Goal: Task Accomplishment & Management: Use online tool/utility

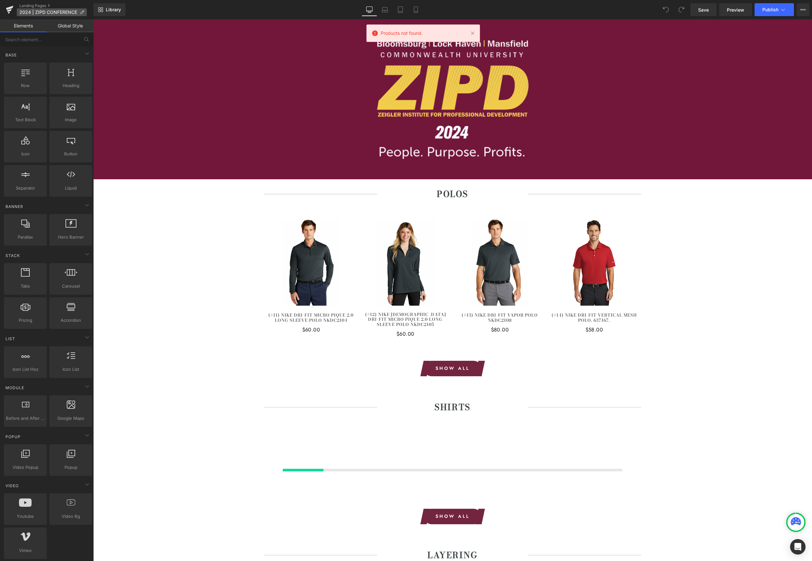
click at [83, 12] on icon at bounding box center [82, 12] width 5 height 5
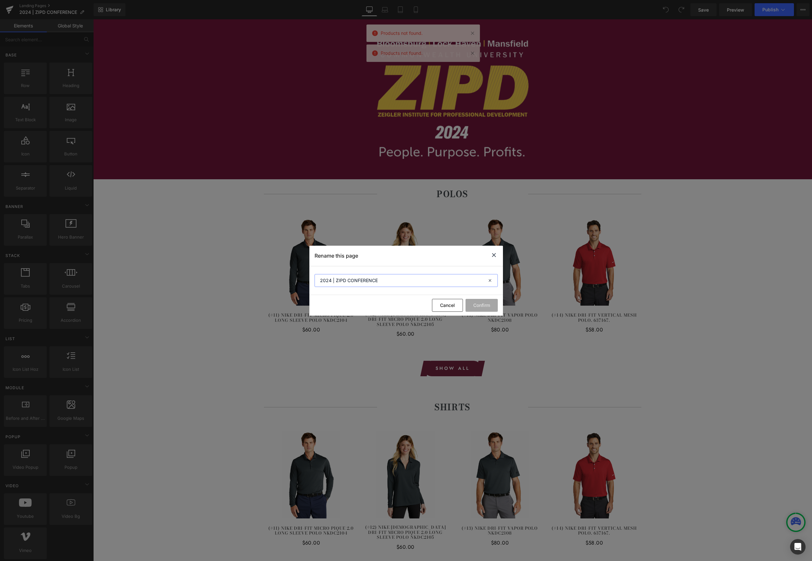
click at [329, 280] on input "2024 | ZIPD CONFERENCE" at bounding box center [405, 280] width 183 height 13
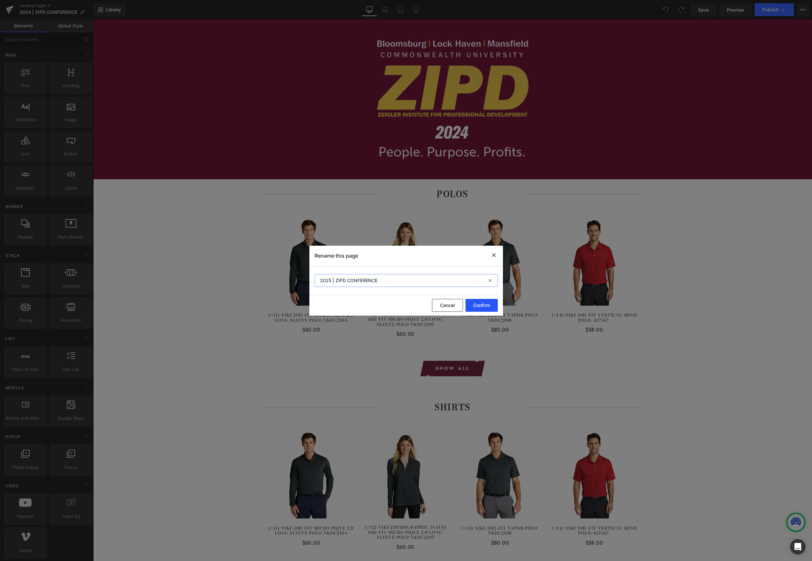
type input "2025 | ZIPD CONFERENCE"
click at [482, 309] on button "Confirm" at bounding box center [481, 305] width 32 height 13
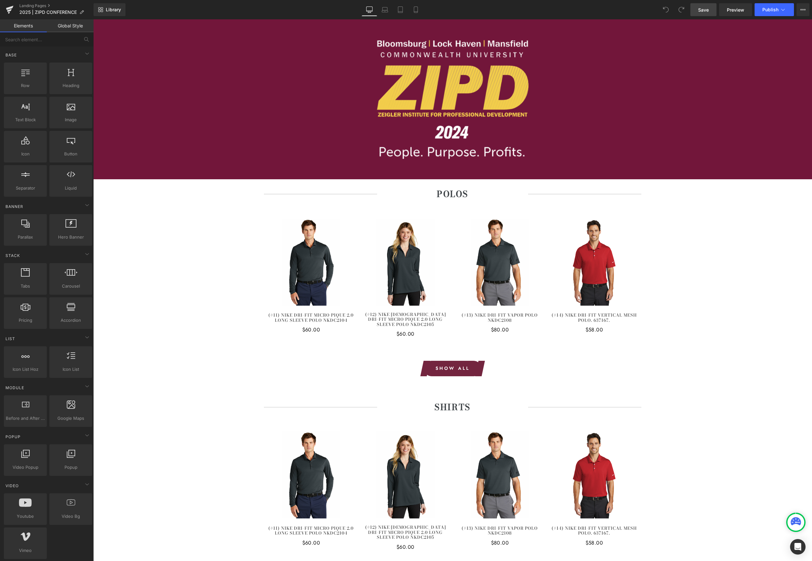
click at [713, 7] on link "Save" at bounding box center [703, 9] width 26 height 13
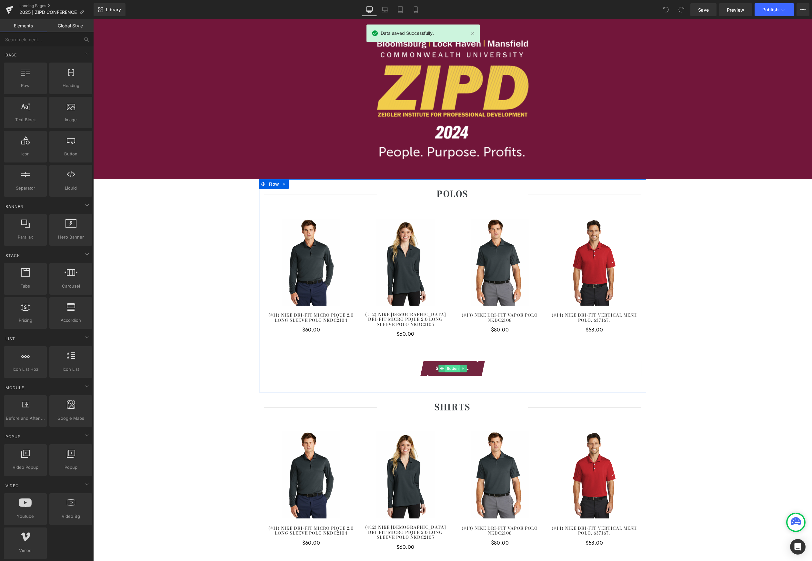
click at [454, 368] on span "Button" at bounding box center [452, 369] width 15 height 8
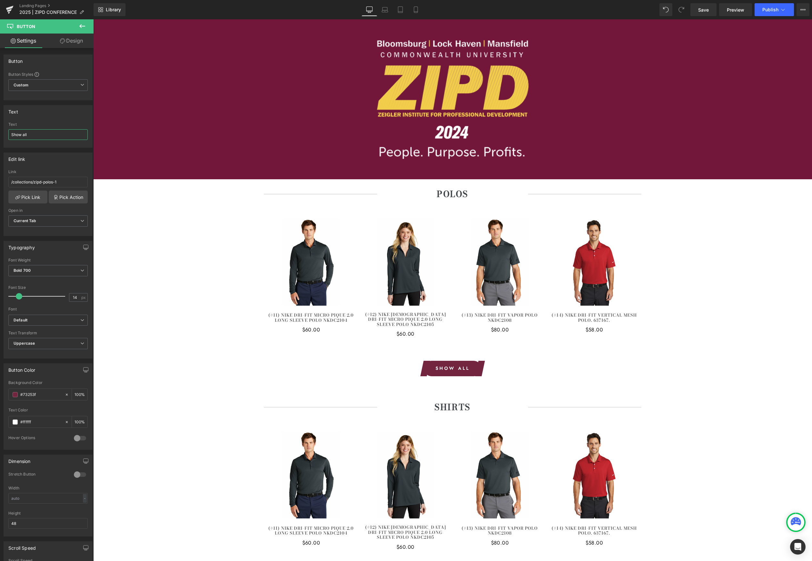
drag, startPoint x: 21, startPoint y: 134, endPoint x: -11, endPoint y: 132, distance: 32.3
click at [0, 132] on html "Button You are previewing how the will restyle your page. You can not edit Elem…" at bounding box center [406, 280] width 812 height 561
drag, startPoint x: 15, startPoint y: 135, endPoint x: -20, endPoint y: 131, distance: 35.7
click at [0, 131] on html "Button You are previewing how the will restyle your page. You can not edit Elem…" at bounding box center [406, 280] width 812 height 561
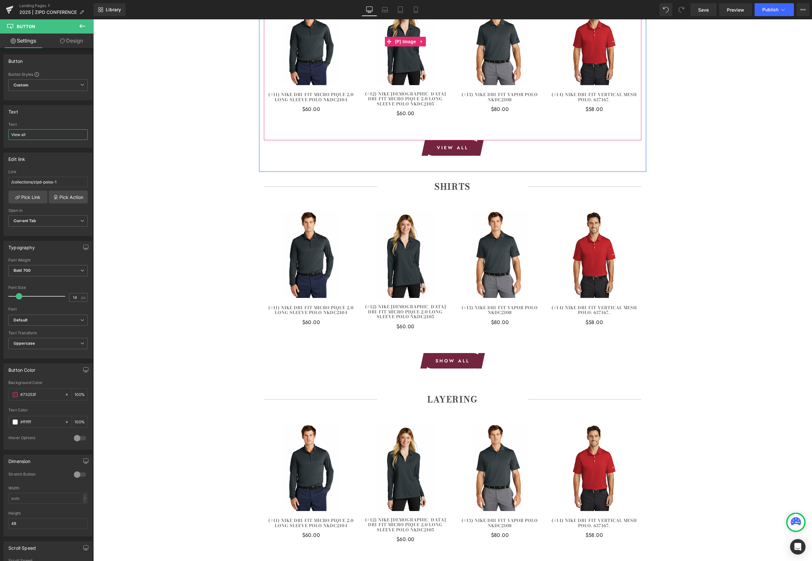
scroll to position [251, 0]
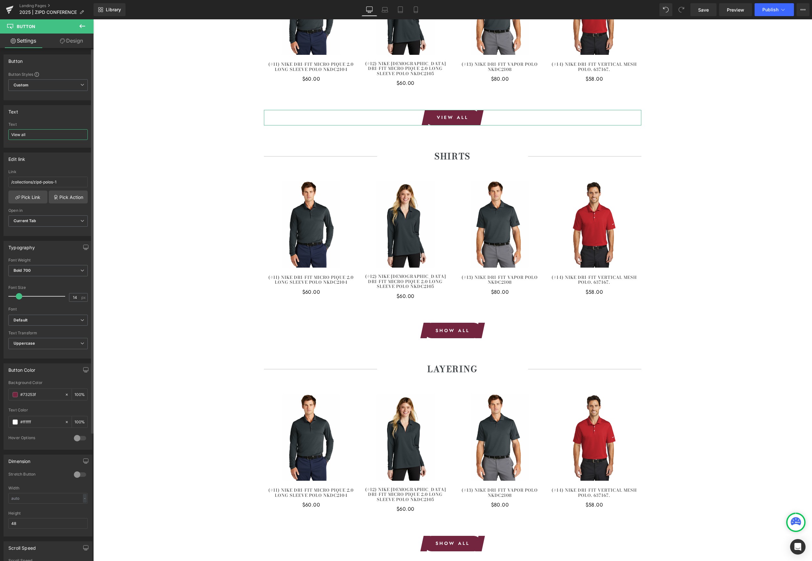
click at [65, 135] on input "View all" at bounding box center [47, 134] width 79 height 11
type input "View all >"
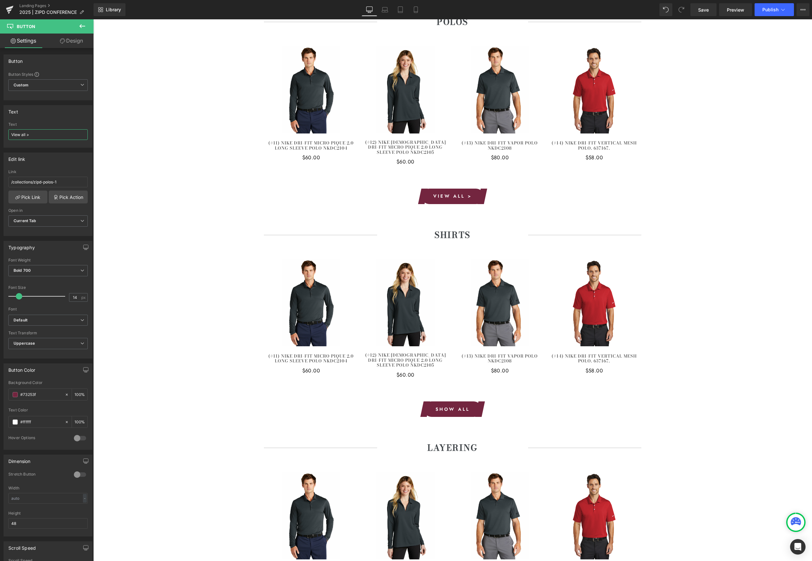
scroll to position [202, 0]
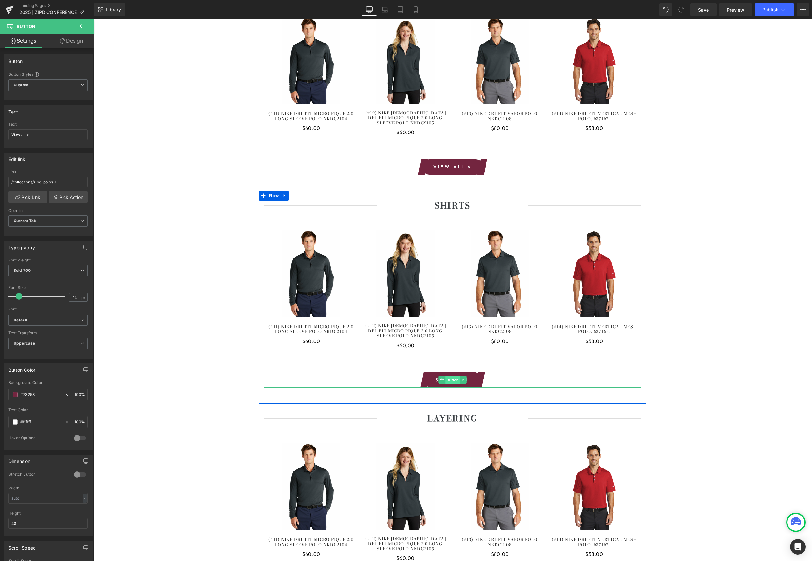
click at [450, 379] on span "Button" at bounding box center [452, 380] width 15 height 8
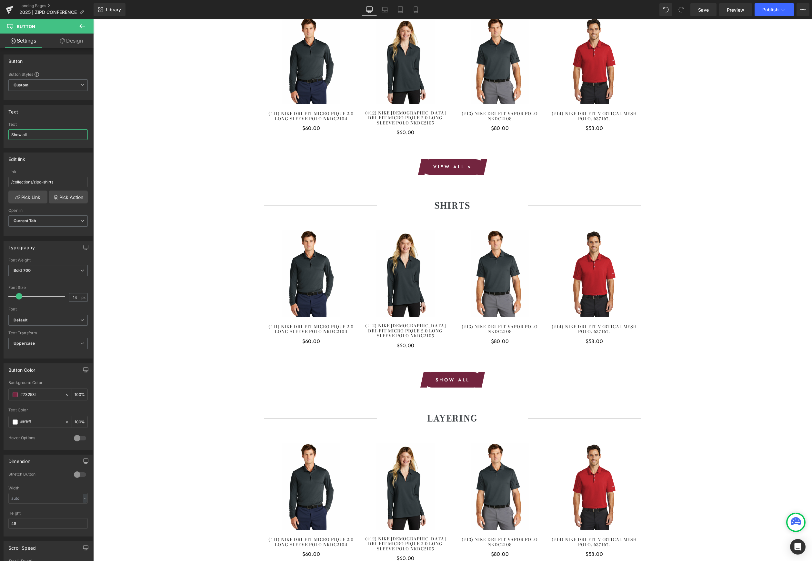
drag, startPoint x: 49, startPoint y: 136, endPoint x: -40, endPoint y: 126, distance: 89.9
click at [0, 126] on html "Button You are previewing how the will restyle your page. You can not edit Elem…" at bounding box center [406, 280] width 812 height 561
paste input "Vie"
type input "View all >"
drag, startPoint x: 43, startPoint y: 139, endPoint x: -31, endPoint y: 128, distance: 75.4
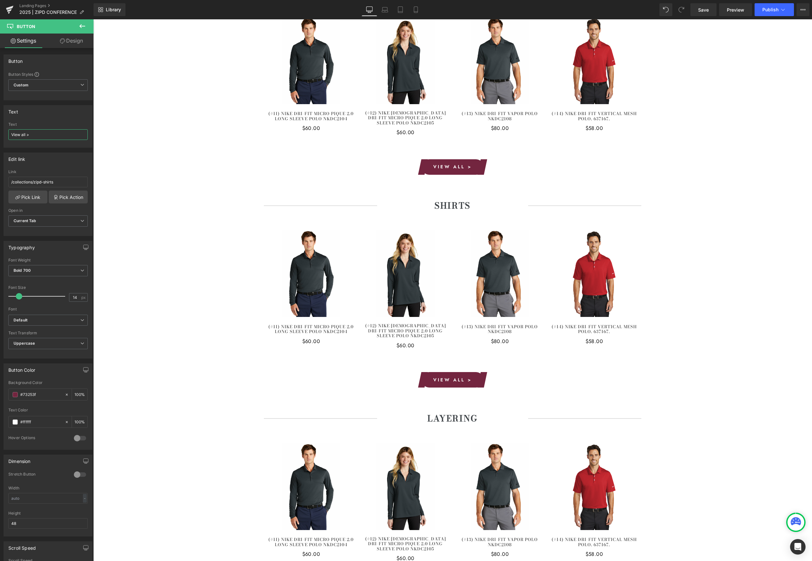
click at [0, 128] on html "Button You are previewing how the will restyle your page. You can not edit Elem…" at bounding box center [406, 280] width 812 height 561
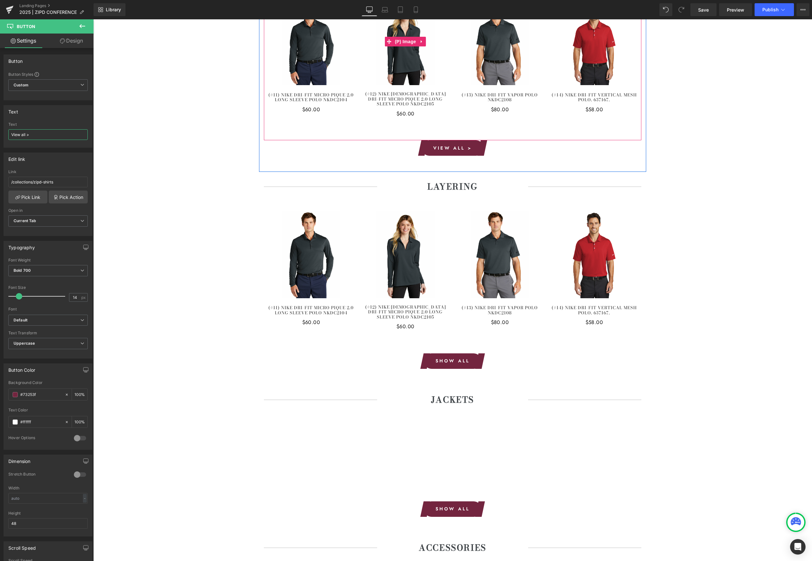
scroll to position [564, 0]
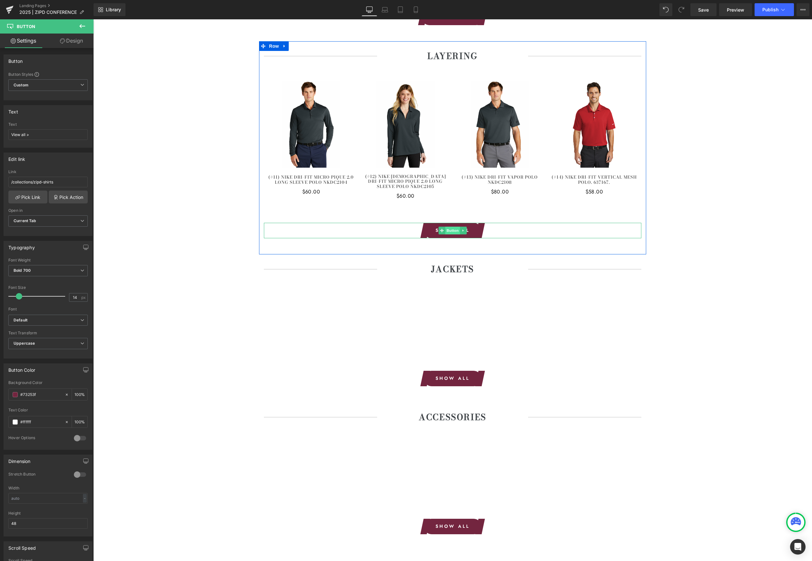
click at [456, 230] on span "Button" at bounding box center [452, 231] width 15 height 8
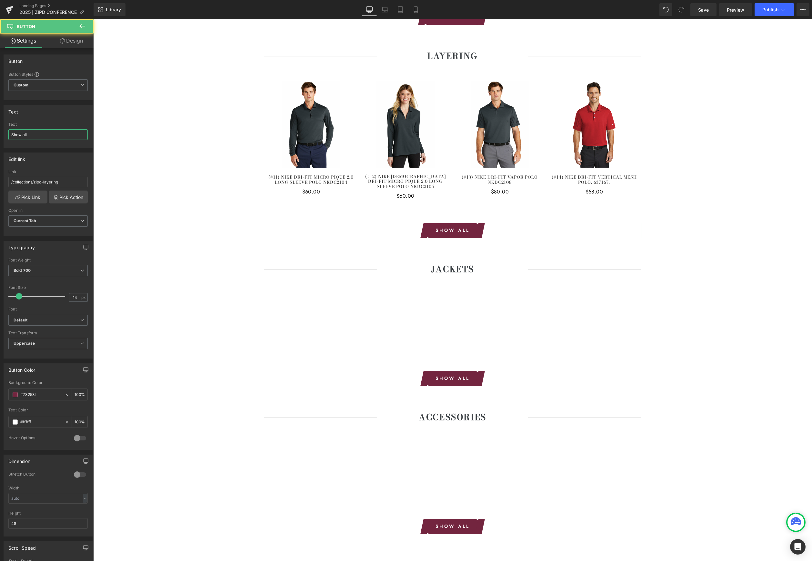
drag, startPoint x: 26, startPoint y: 137, endPoint x: -32, endPoint y: 134, distance: 58.8
click at [0, 134] on html "Button You are previewing how the will restyle your page. You can not edit Elem…" at bounding box center [406, 280] width 812 height 561
paste input "View all >"
type input "View all >"
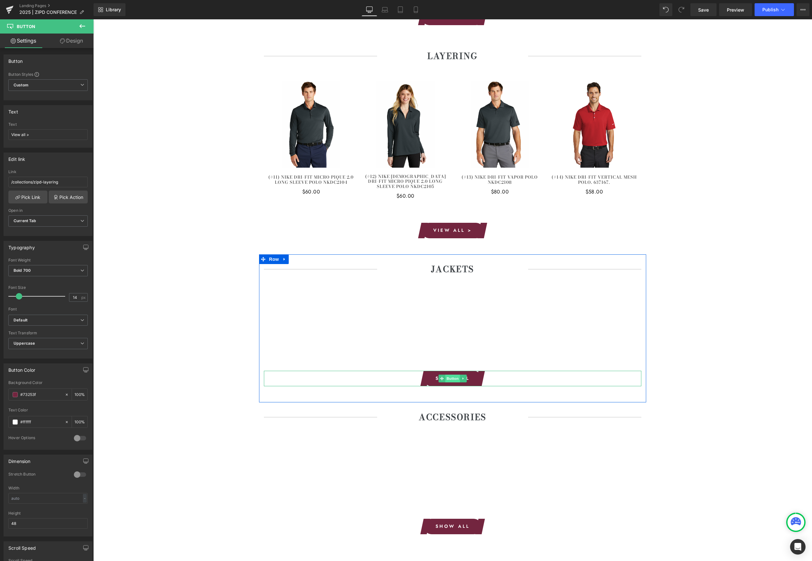
click at [459, 375] on span "Button" at bounding box center [452, 379] width 15 height 8
drag, startPoint x: 46, startPoint y: 136, endPoint x: 0, endPoint y: 134, distance: 46.5
click at [0, 134] on div "Text Show all Text Show all" at bounding box center [48, 123] width 96 height 47
paste input "View all >"
type input "View all >"
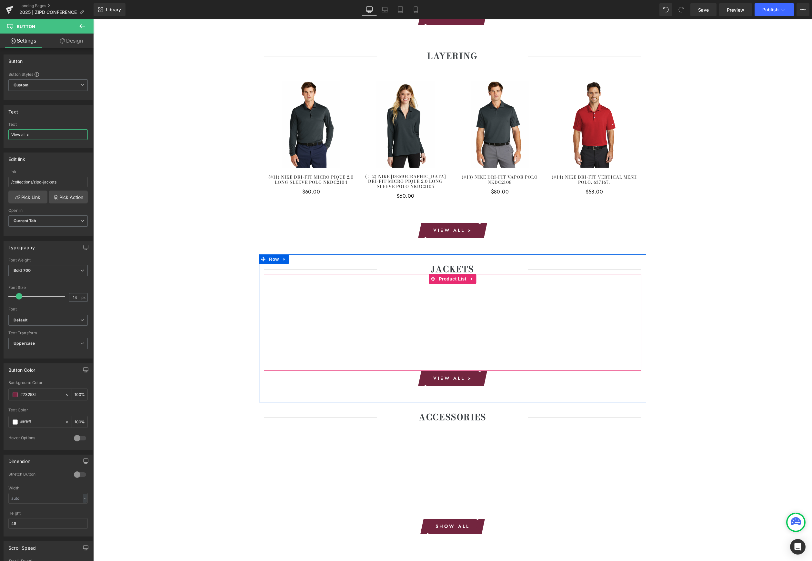
scroll to position [646, 0]
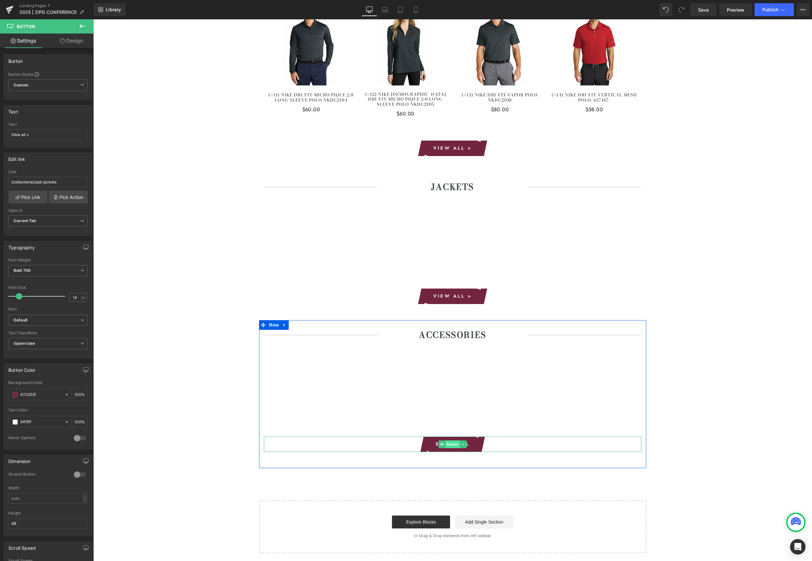
click at [456, 444] on span "Button" at bounding box center [452, 445] width 15 height 8
drag, startPoint x: -25, startPoint y: 130, endPoint x: -34, endPoint y: 128, distance: 9.1
click at [0, 128] on html "Button You are previewing how the will restyle your page. You can not edit Elem…" at bounding box center [406, 280] width 812 height 561
paste input "View all >"
type input "View all >"
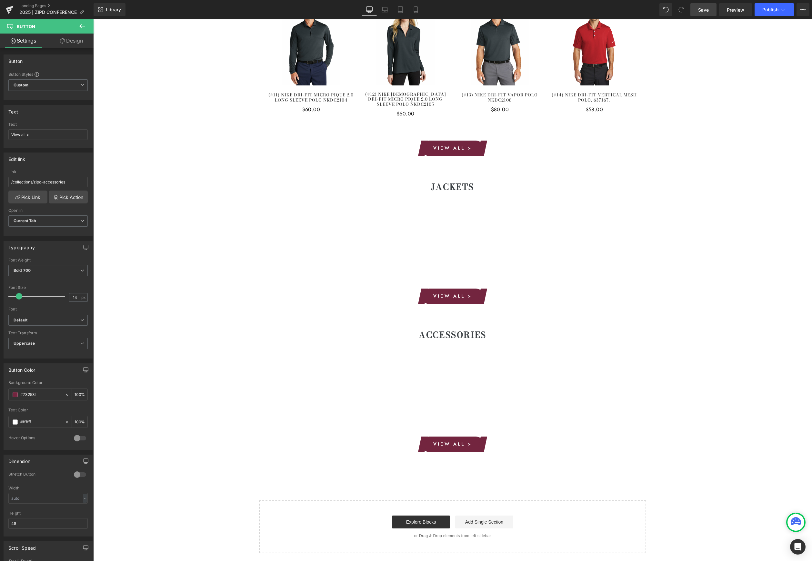
drag, startPoint x: 701, startPoint y: 9, endPoint x: 673, endPoint y: 170, distance: 163.3
click at [701, 9] on span "Save" at bounding box center [703, 9] width 11 height 7
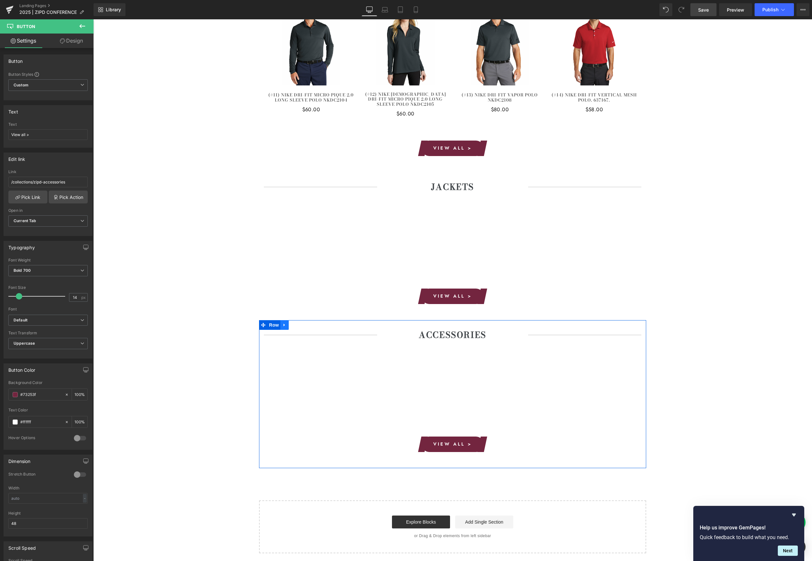
click at [285, 324] on icon at bounding box center [284, 325] width 5 height 5
click at [294, 324] on icon at bounding box center [293, 325] width 5 height 5
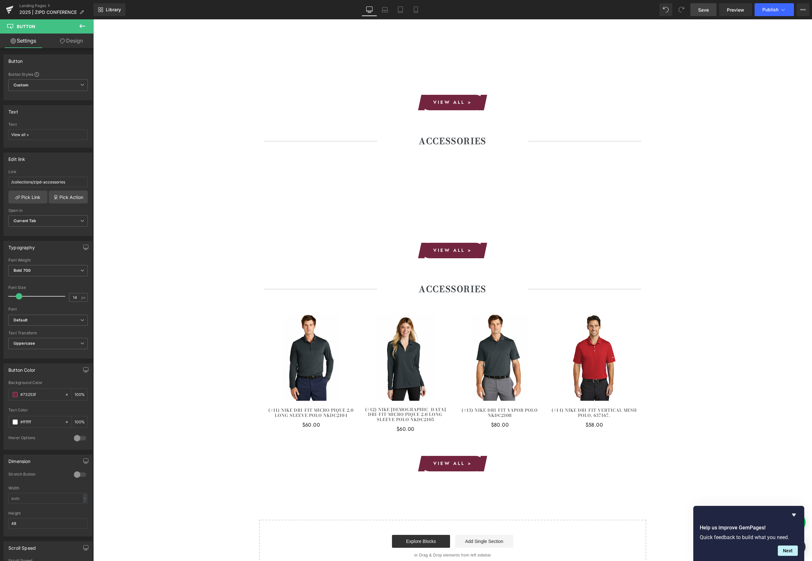
scroll to position [838, 0]
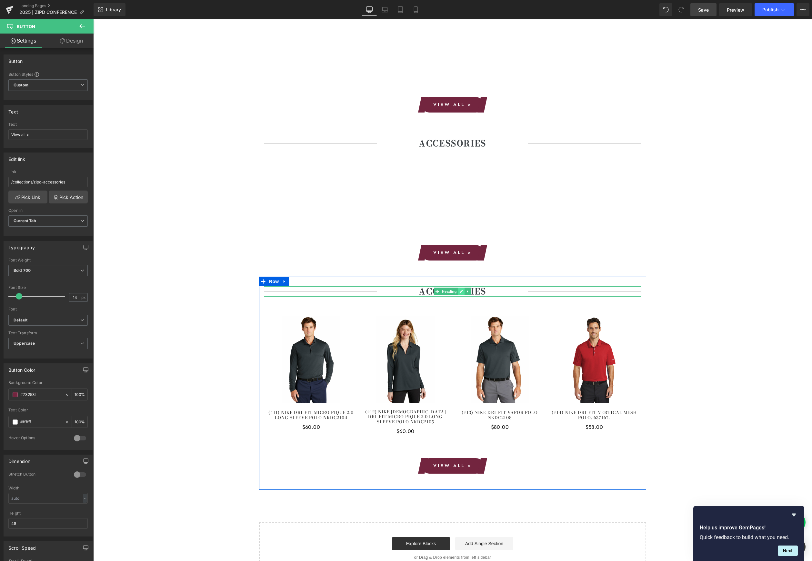
click at [463, 290] on icon at bounding box center [461, 292] width 4 height 4
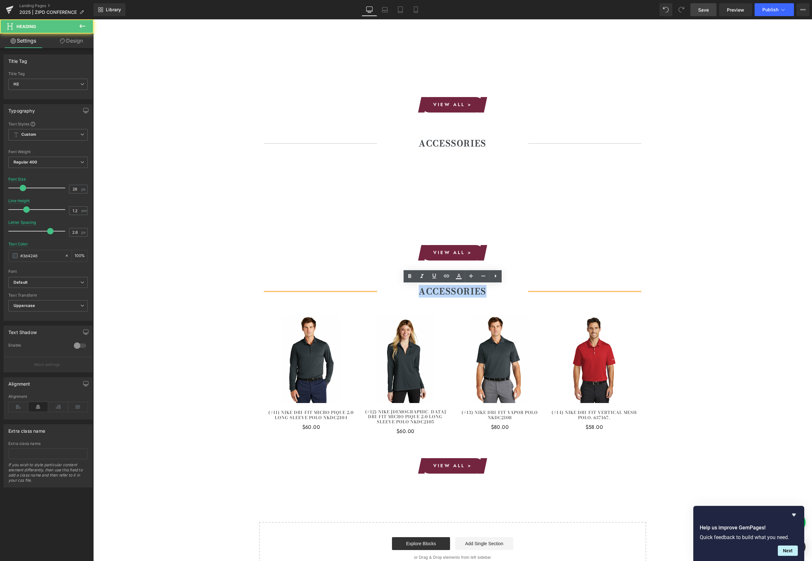
drag, startPoint x: 439, startPoint y: 291, endPoint x: 406, endPoint y: 291, distance: 32.6
click at [406, 291] on h2 "ACCESSORIES" at bounding box center [452, 291] width 151 height 10
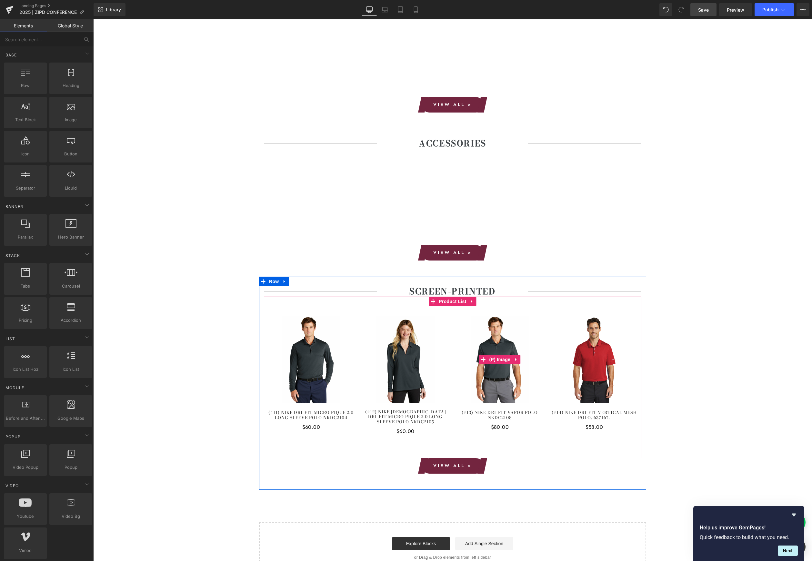
scroll to position [837, 0]
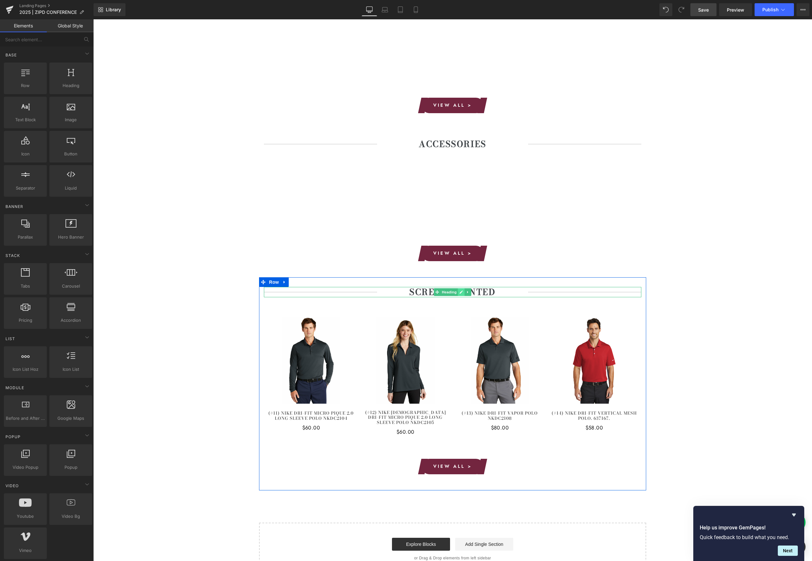
click at [460, 292] on icon at bounding box center [461, 292] width 3 height 3
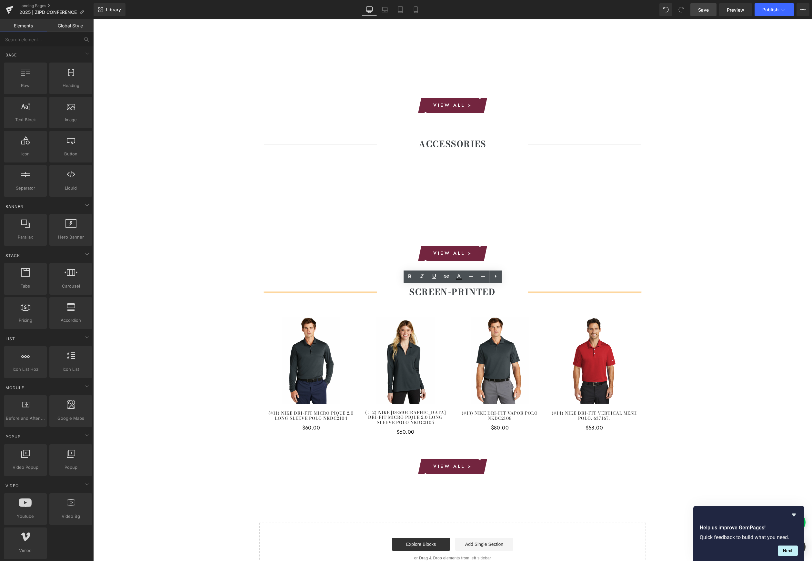
click at [452, 291] on strong "SCREEN-PRINTED" at bounding box center [452, 292] width 86 height 13
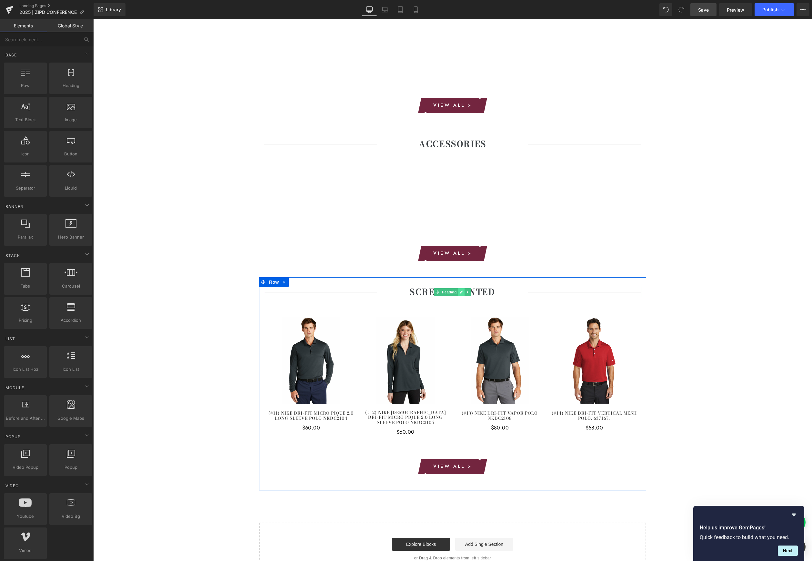
click at [462, 291] on icon at bounding box center [461, 292] width 4 height 4
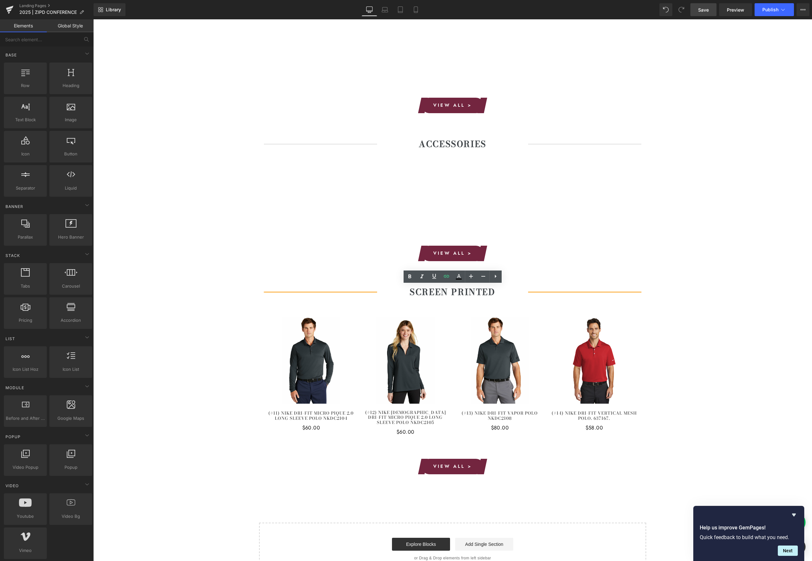
click at [454, 291] on strong "SCREEN PRINTED" at bounding box center [452, 292] width 85 height 13
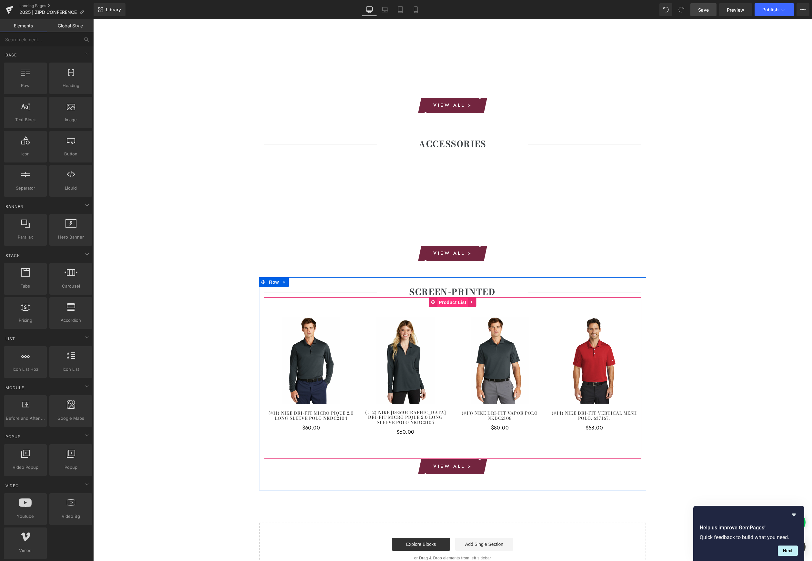
click at [454, 302] on span "Product List" at bounding box center [452, 303] width 31 height 10
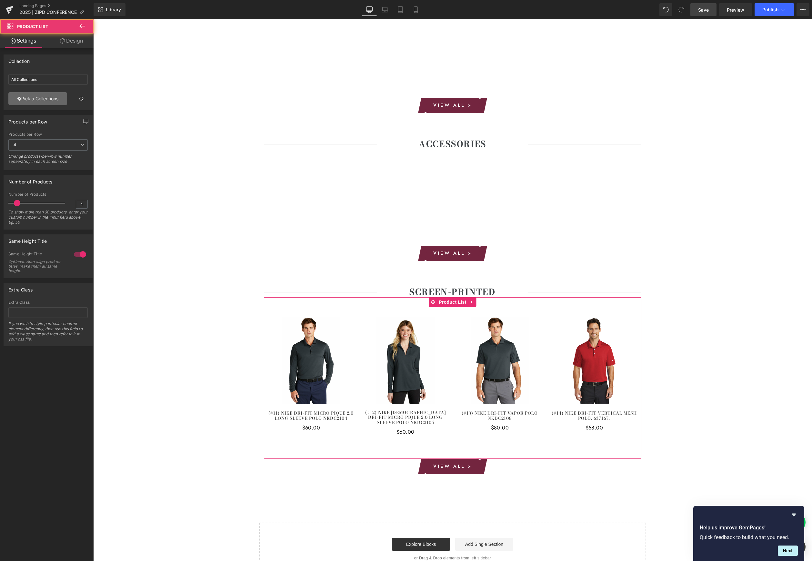
click at [49, 98] on link "Pick a Collections" at bounding box center [37, 98] width 59 height 13
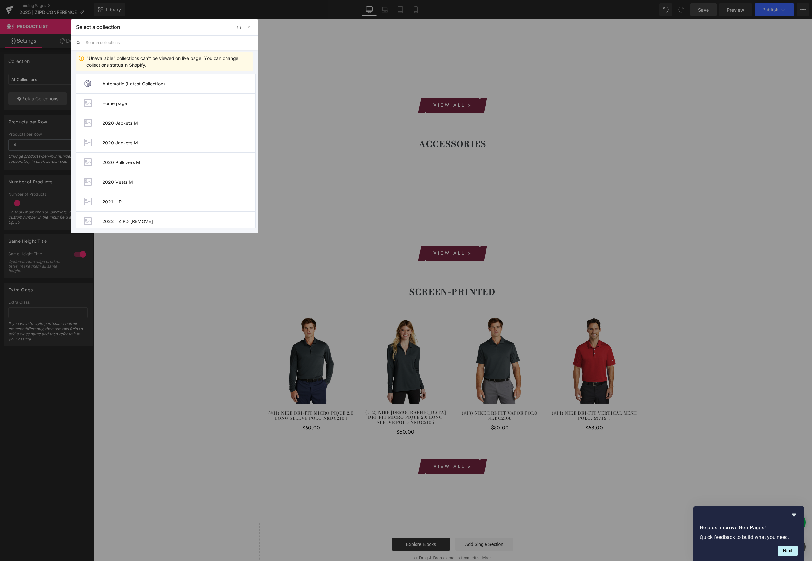
click at [166, 47] on input "text" at bounding box center [169, 42] width 167 height 14
click at [168, 40] on input "text" at bounding box center [169, 42] width 167 height 14
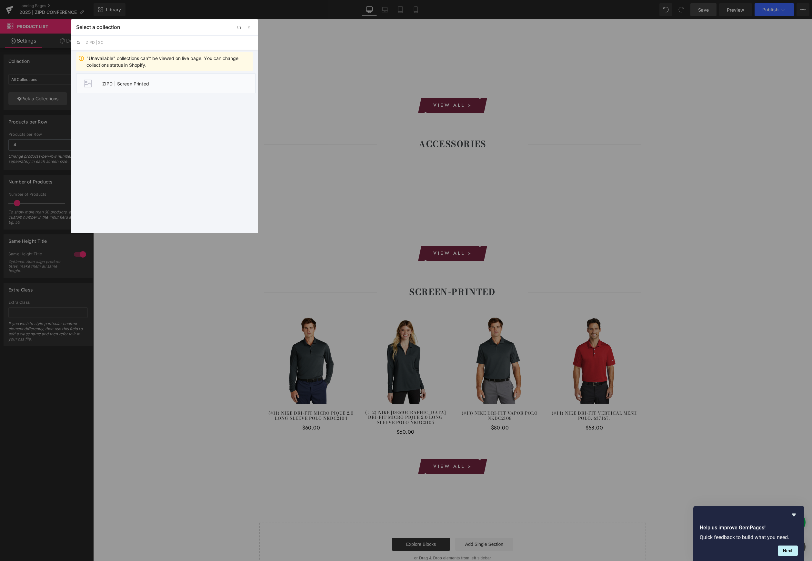
type input "ZIPD | SC"
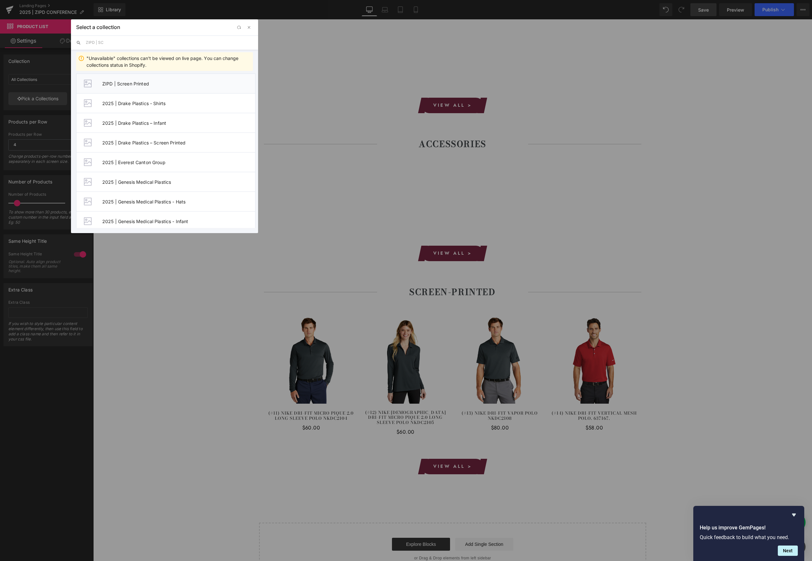
click at [170, 84] on span "ZIPD | Screen Printed" at bounding box center [178, 83] width 153 height 5
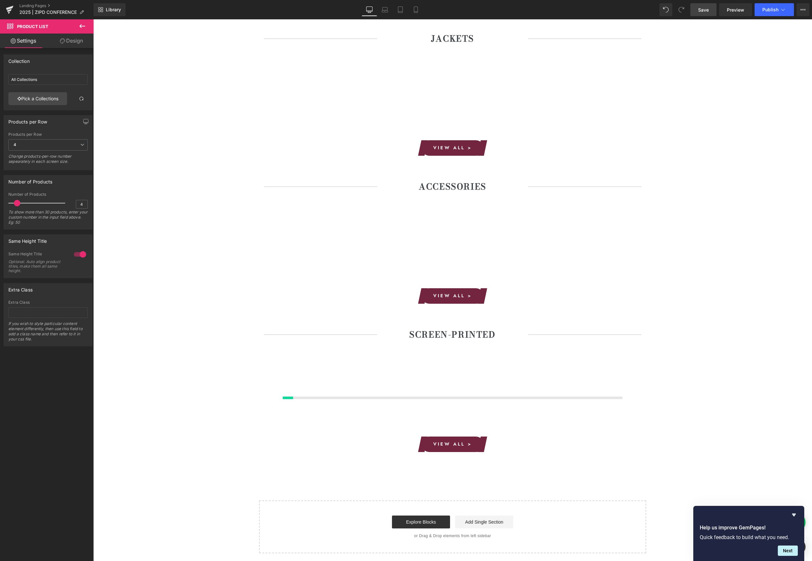
scroll to position [837, 0]
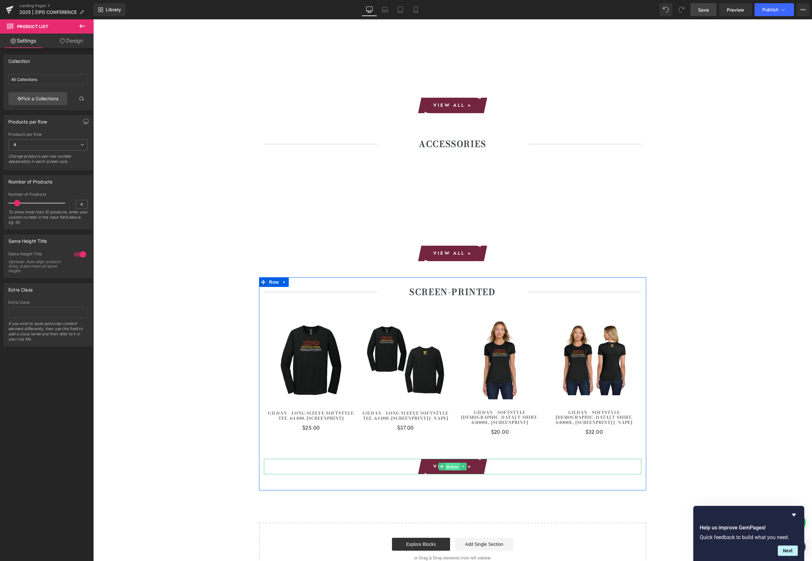
click at [452, 463] on span "Button" at bounding box center [452, 467] width 15 height 8
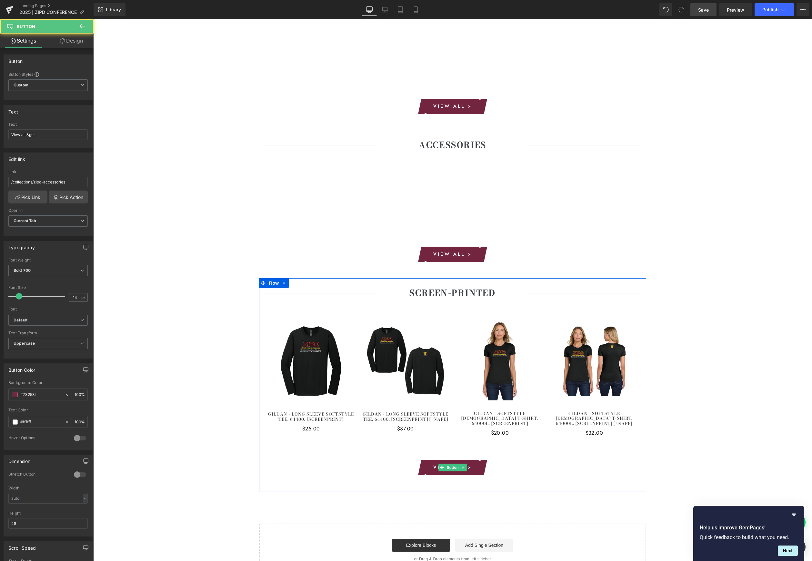
scroll to position [835, 0]
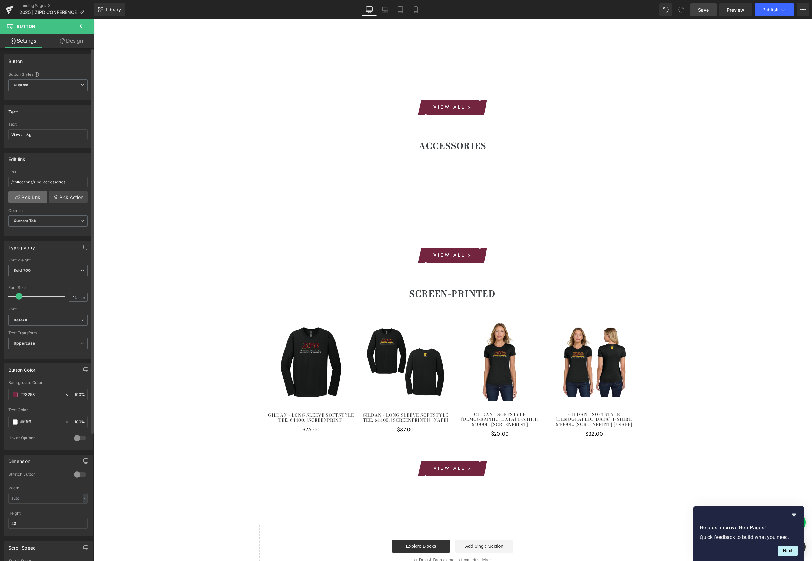
click at [26, 202] on link "Pick Link" at bounding box center [27, 197] width 39 height 13
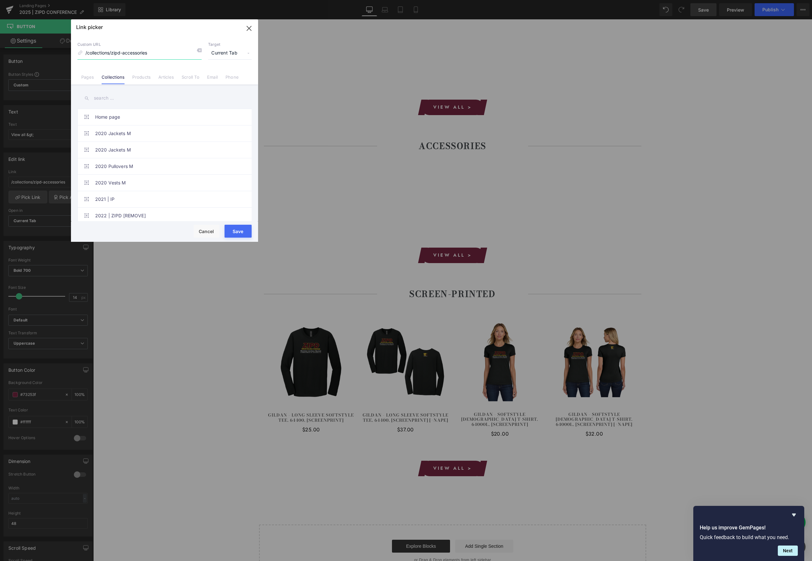
drag, startPoint x: 159, startPoint y: 53, endPoint x: 124, endPoint y: 54, distance: 35.5
click at [124, 54] on input "/collections/zipd-accessories" at bounding box center [139, 53] width 124 height 12
type input "/collections/zipd-sp"
click at [107, 100] on input "text" at bounding box center [164, 98] width 174 height 15
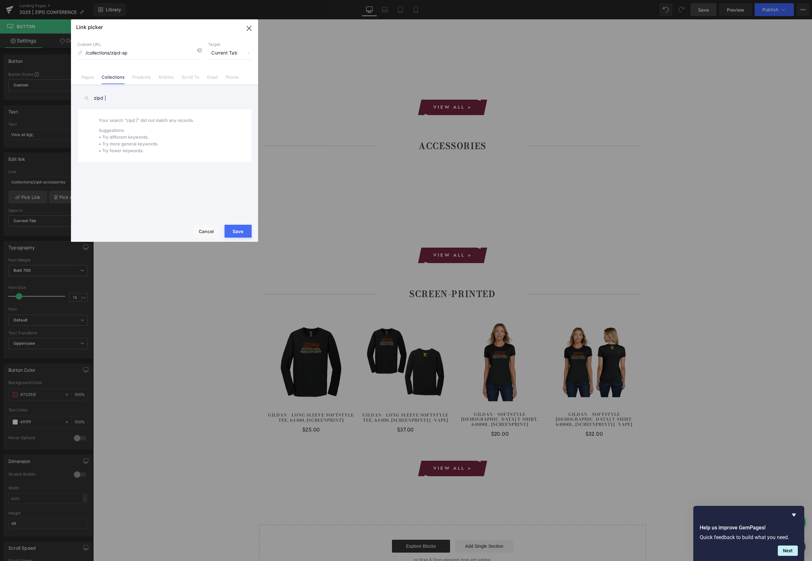
drag, startPoint x: 129, startPoint y: 100, endPoint x: 66, endPoint y: 91, distance: 63.2
click at [66, 91] on div "Link picker Back to Library Insert Custom URL /collections/zipd-sp Target Curre…" at bounding box center [406, 280] width 812 height 561
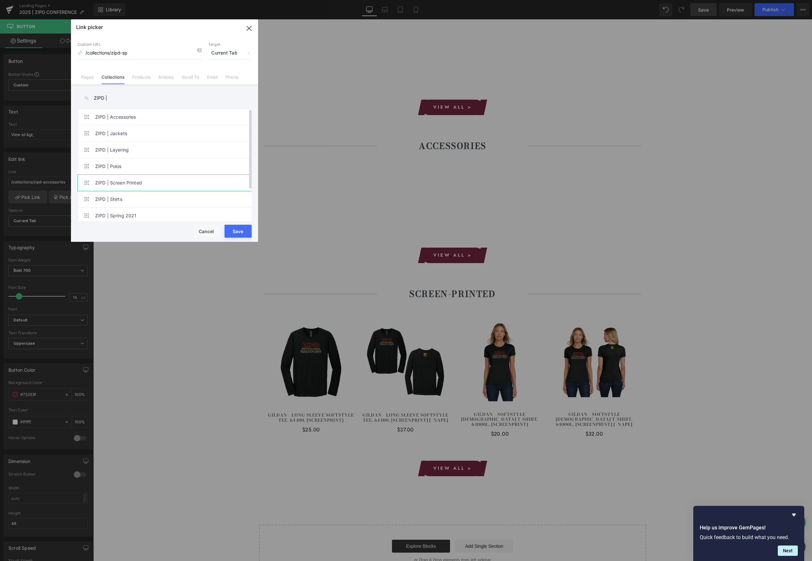
type input "ZIPD |"
click at [113, 182] on link "ZIPD | Screen Printed" at bounding box center [166, 183] width 142 height 16
click at [241, 232] on button "Save" at bounding box center [237, 231] width 27 height 13
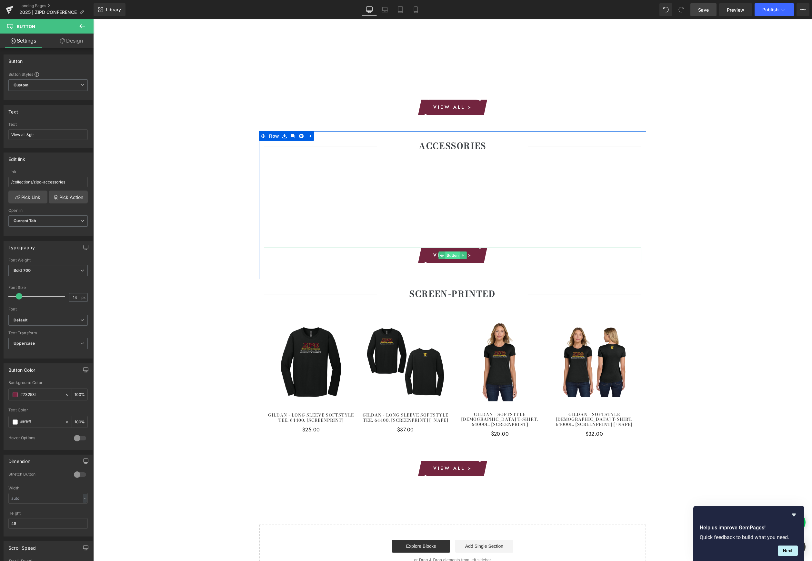
click at [449, 253] on span "Button" at bounding box center [452, 256] width 15 height 8
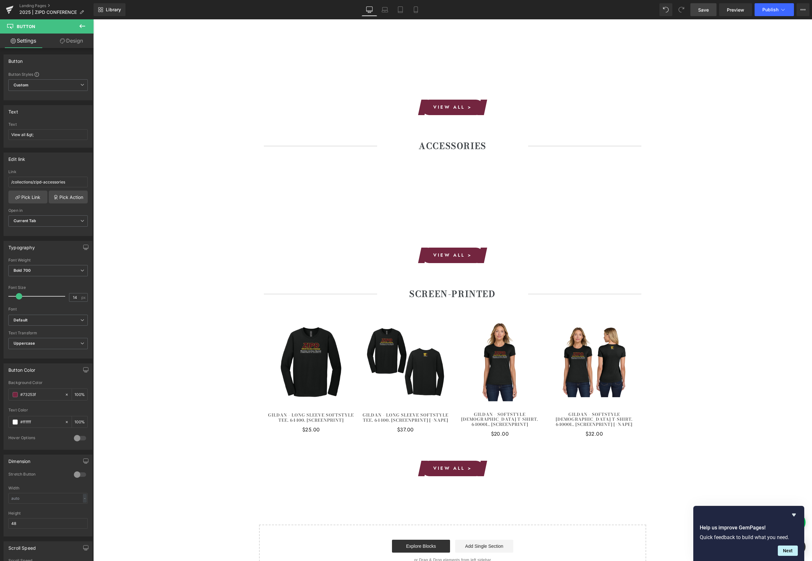
click at [706, 11] on span "Save" at bounding box center [703, 9] width 11 height 7
click at [783, 11] on icon at bounding box center [783, 9] width 6 height 6
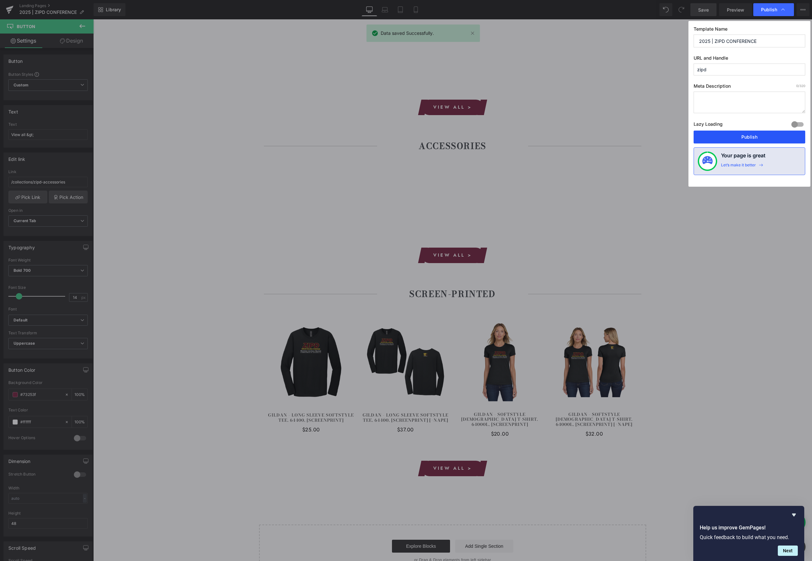
click at [755, 135] on button "Publish" at bounding box center [749, 137] width 112 height 13
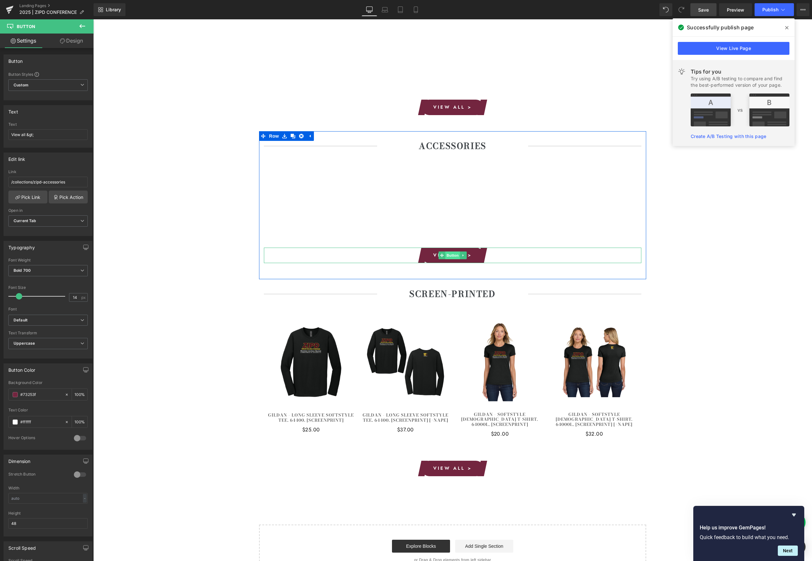
click at [451, 254] on span "Button" at bounding box center [452, 256] width 15 height 8
click at [451, 152] on span "Product List" at bounding box center [452, 156] width 31 height 10
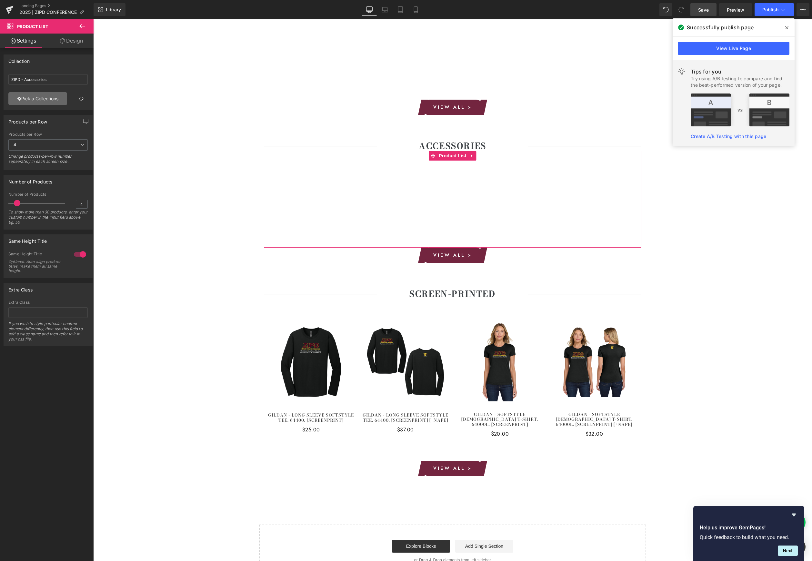
click at [49, 100] on link "Pick a Collections" at bounding box center [37, 98] width 59 height 13
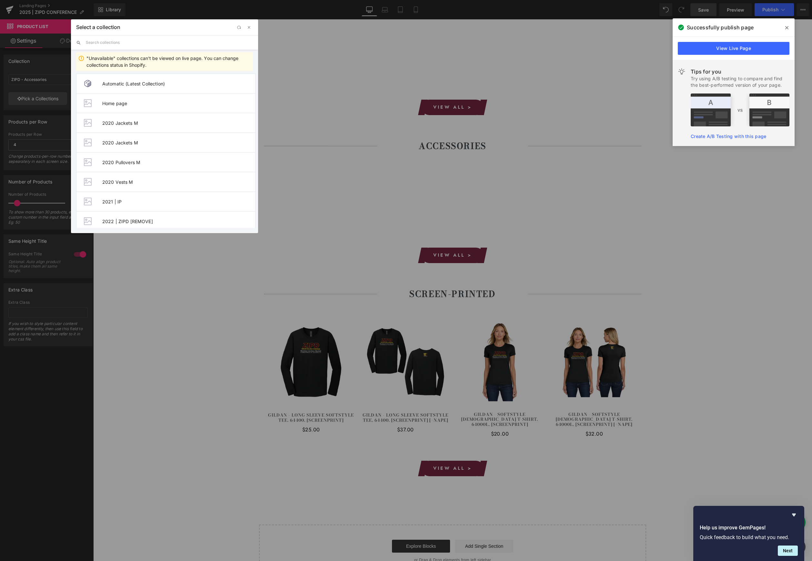
click at [100, 40] on input "text" at bounding box center [169, 42] width 167 height 14
type input "ZIPD"
click at [134, 162] on span "ZIPD | Accessories" at bounding box center [178, 162] width 153 height 5
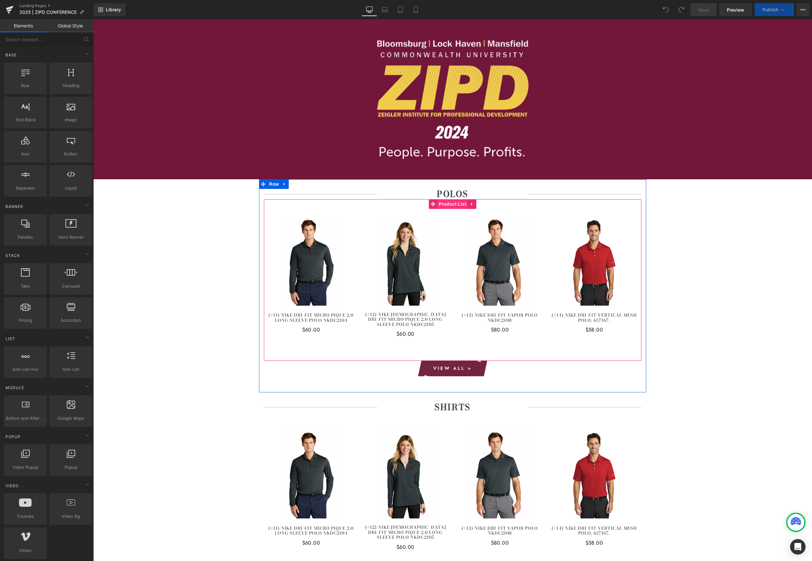
click at [450, 204] on span "Product List" at bounding box center [452, 204] width 31 height 10
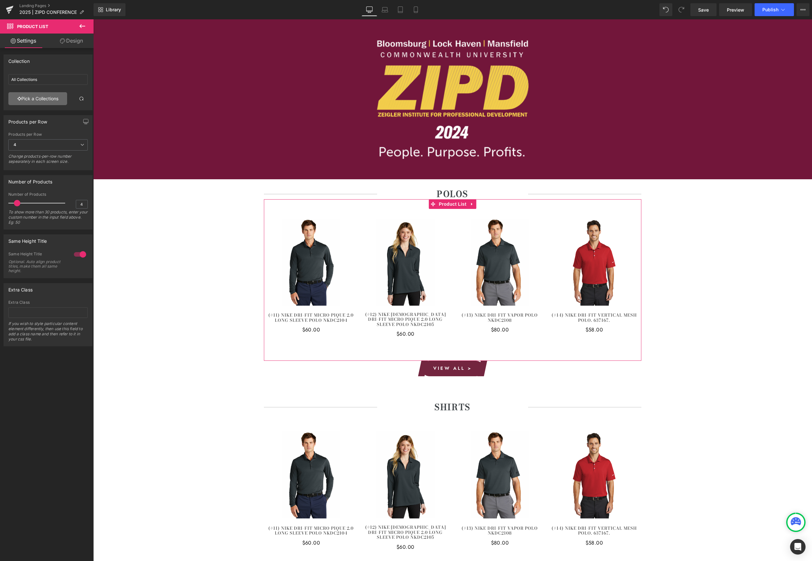
click at [38, 97] on link "Pick a Collections" at bounding box center [37, 98] width 59 height 13
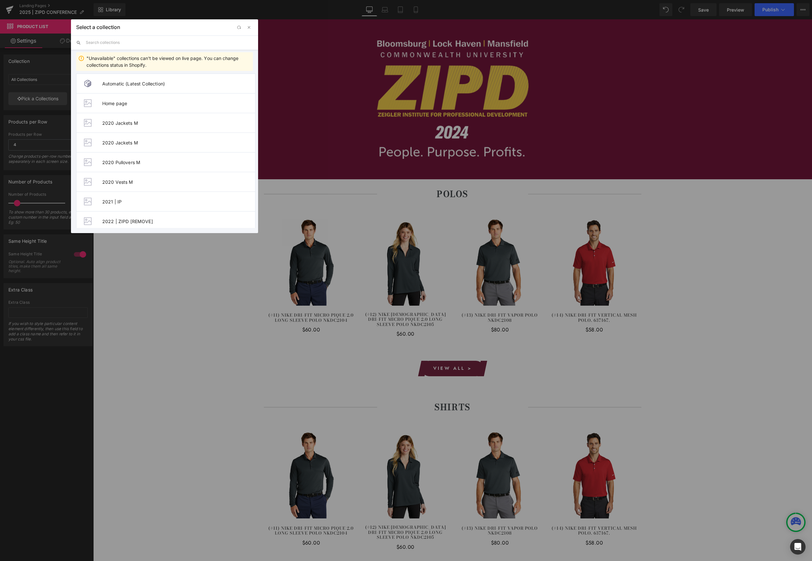
click at [144, 48] on input "text" at bounding box center [169, 42] width 167 height 14
type input "ZIPD"
click at [136, 220] on span "ZIPD | Polos" at bounding box center [178, 221] width 153 height 5
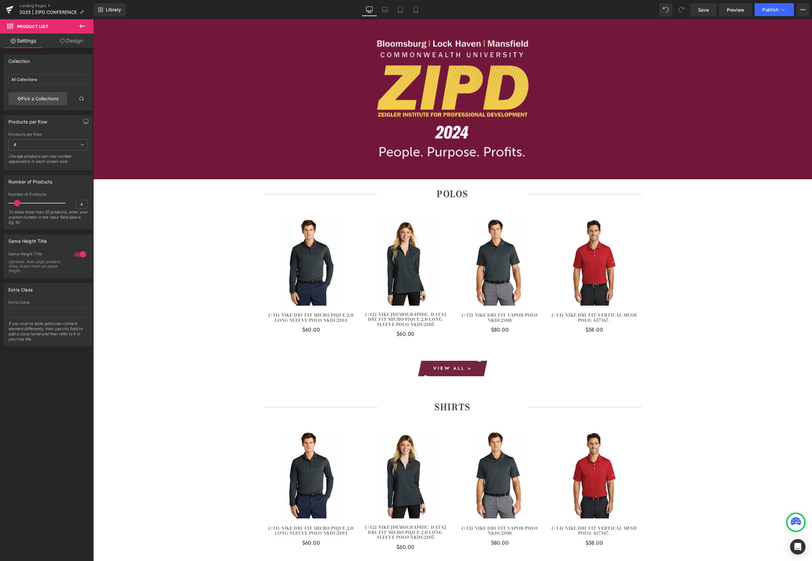
type input "ZIPD | Polos"
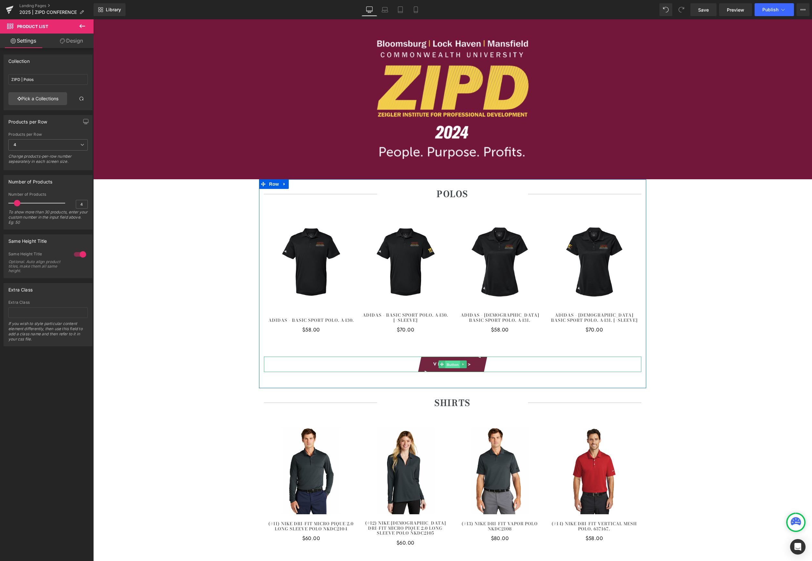
click at [454, 364] on span "Button" at bounding box center [452, 365] width 15 height 8
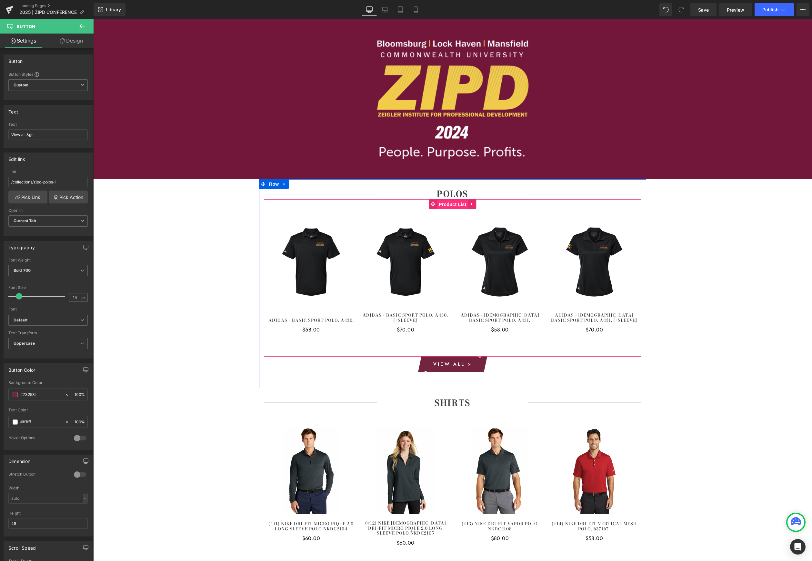
click at [452, 205] on span "Product List" at bounding box center [452, 205] width 31 height 10
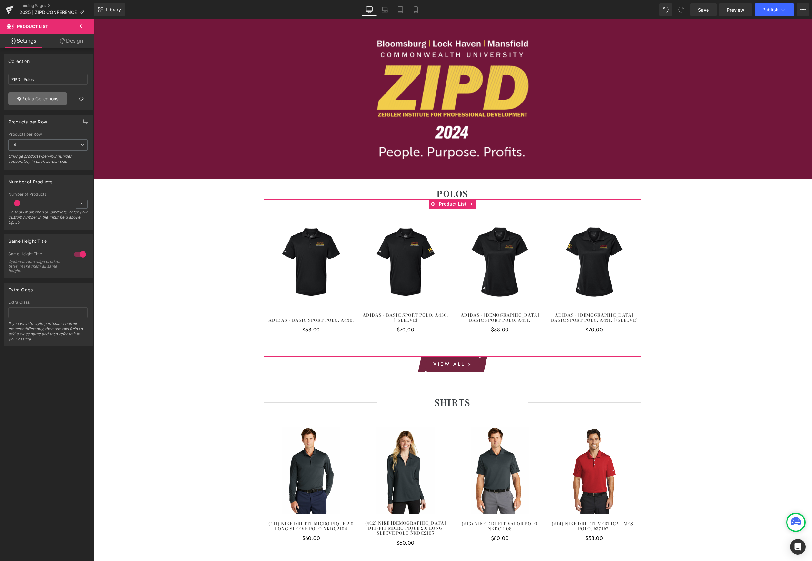
click at [35, 99] on link "Pick a Collections" at bounding box center [37, 98] width 59 height 13
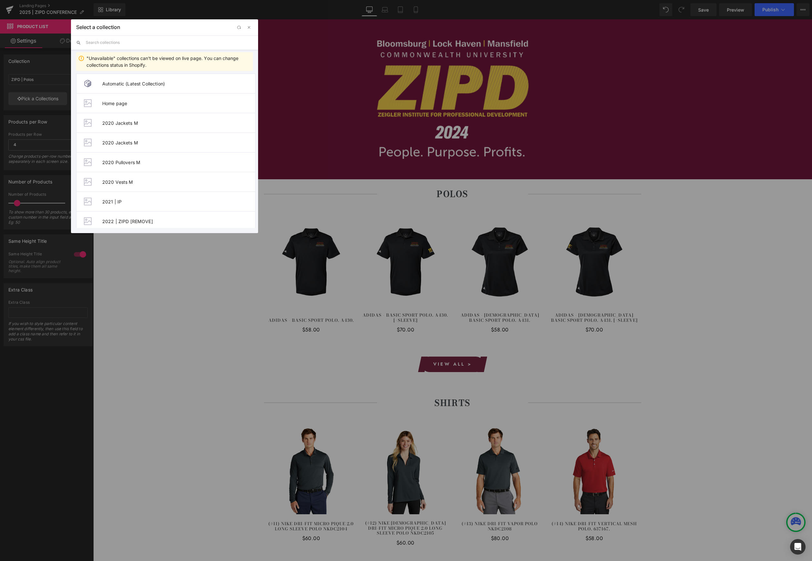
click at [121, 43] on input "text" at bounding box center [169, 42] width 167 height 14
type input "ZIPD"
click at [133, 191] on span "ZIPD | Polos" at bounding box center [178, 189] width 153 height 5
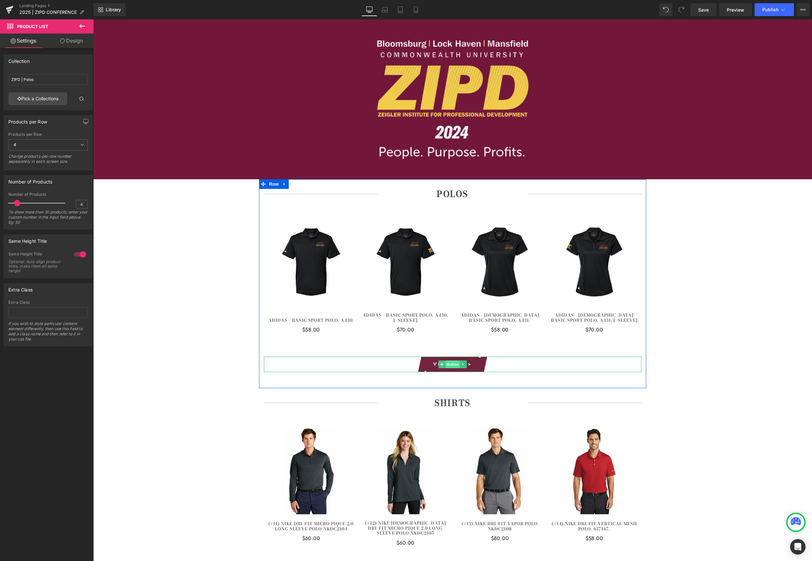
click at [453, 366] on span "Button" at bounding box center [452, 365] width 15 height 8
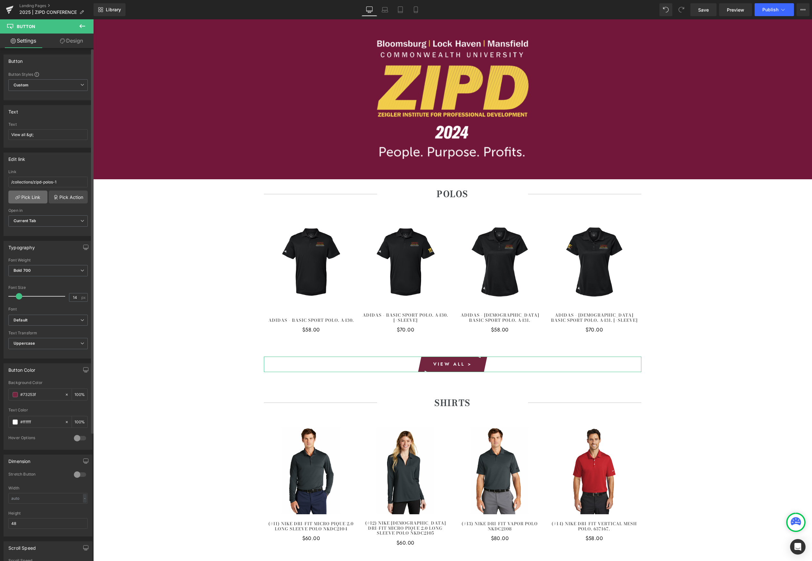
click at [26, 197] on link "Pick Link" at bounding box center [27, 197] width 39 height 13
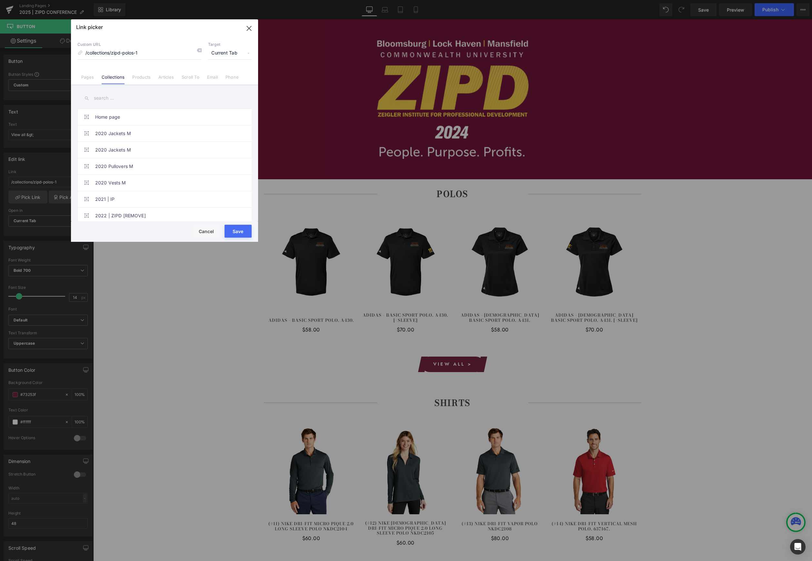
click at [120, 101] on input "text" at bounding box center [164, 98] width 174 height 15
type input "ZIPD"
click at [120, 182] on link "ZIPD | Polos" at bounding box center [166, 183] width 142 height 16
type input "/collections/zipd-polos"
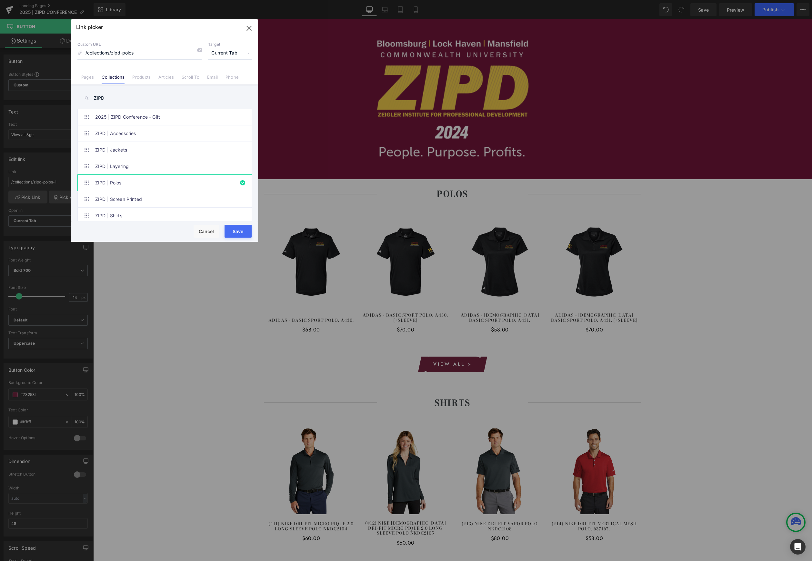
click at [244, 227] on button "Save" at bounding box center [237, 231] width 27 height 13
type input "/collections/zipd-polos"
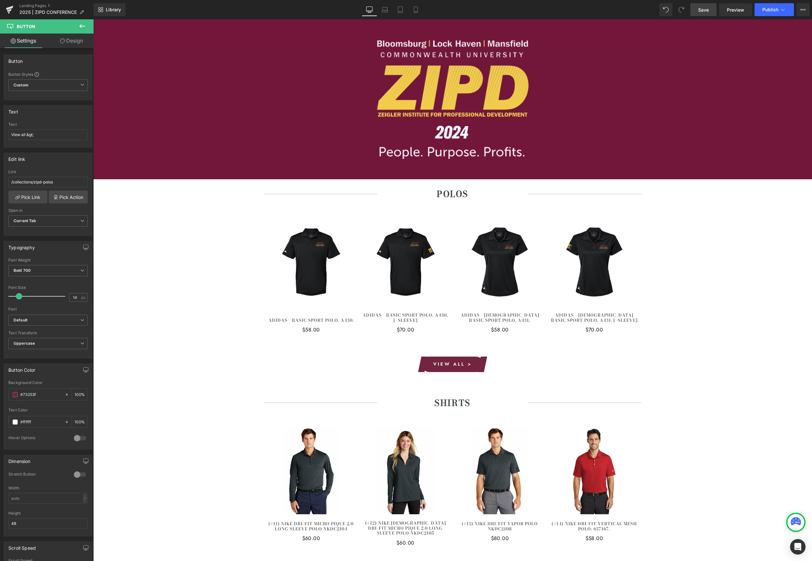
click at [709, 9] on span "Save" at bounding box center [703, 9] width 11 height 7
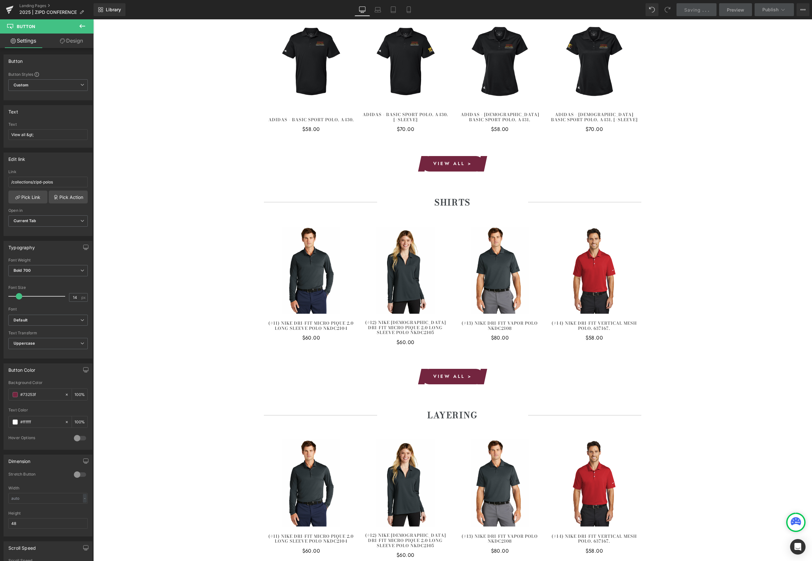
scroll to position [255, 0]
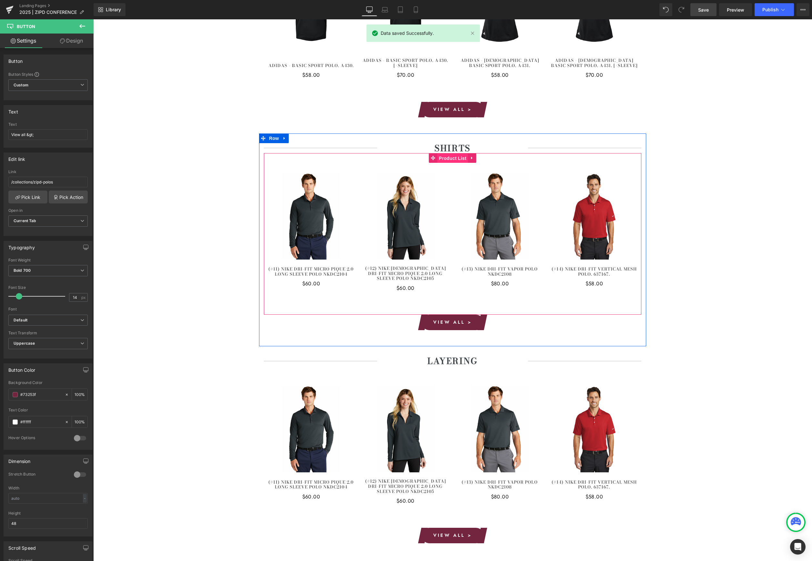
click at [451, 158] on span "Product List" at bounding box center [452, 159] width 31 height 10
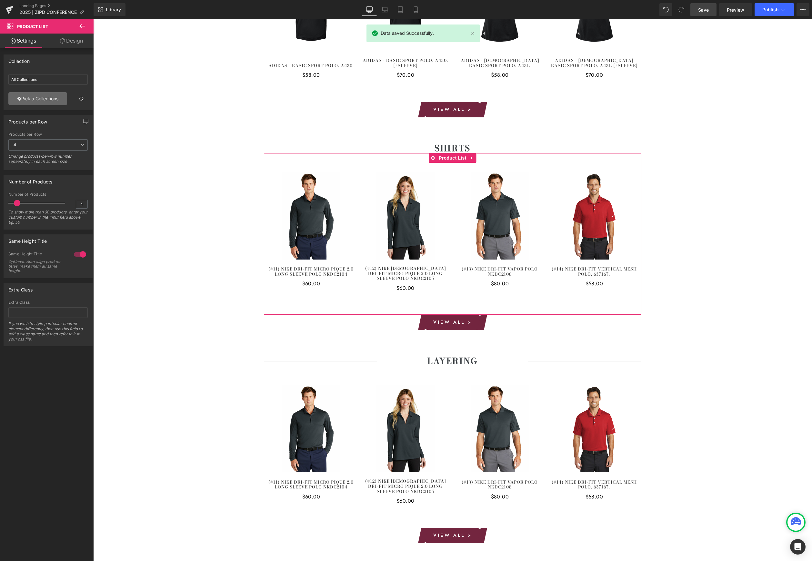
click at [42, 101] on link "Pick a Collections" at bounding box center [37, 98] width 59 height 13
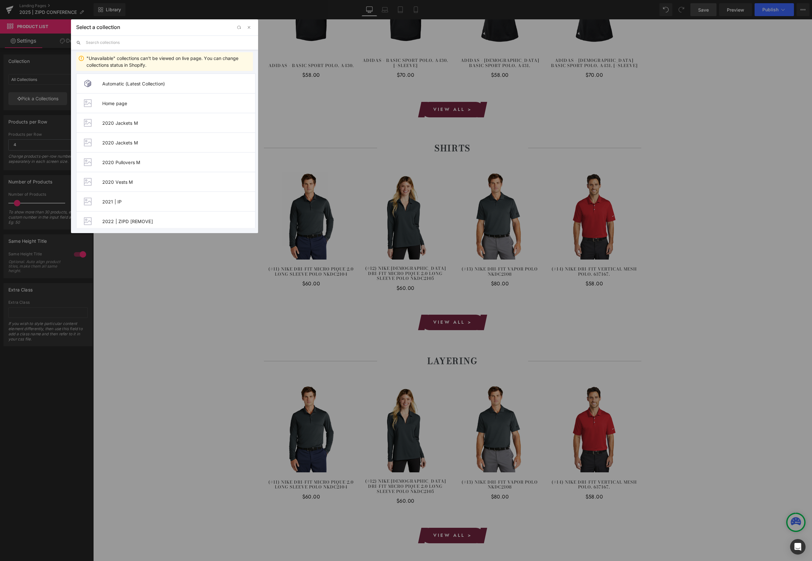
click at [121, 43] on input "text" at bounding box center [169, 42] width 167 height 14
type input "ZIPD"
click at [137, 191] on span "ZIPD | Shirts" at bounding box center [178, 189] width 153 height 5
type input "ZIPD | Shirts"
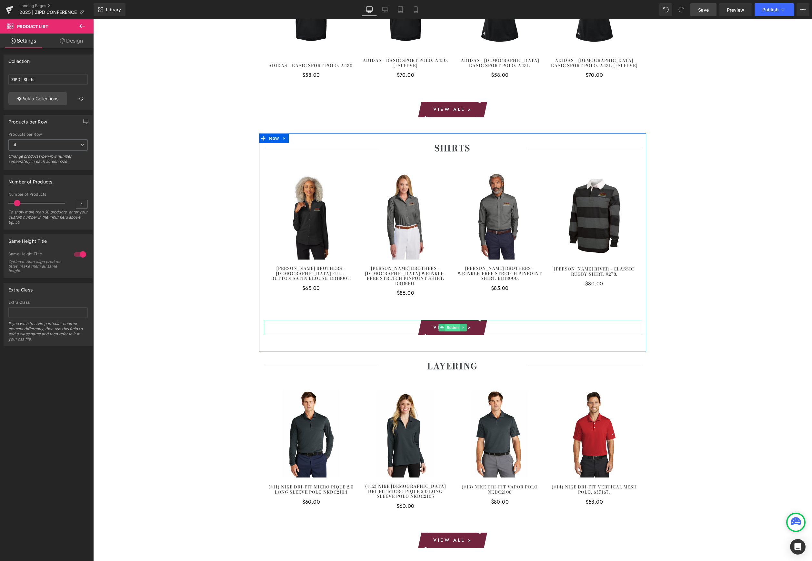
click at [453, 324] on span "Button" at bounding box center [452, 328] width 15 height 8
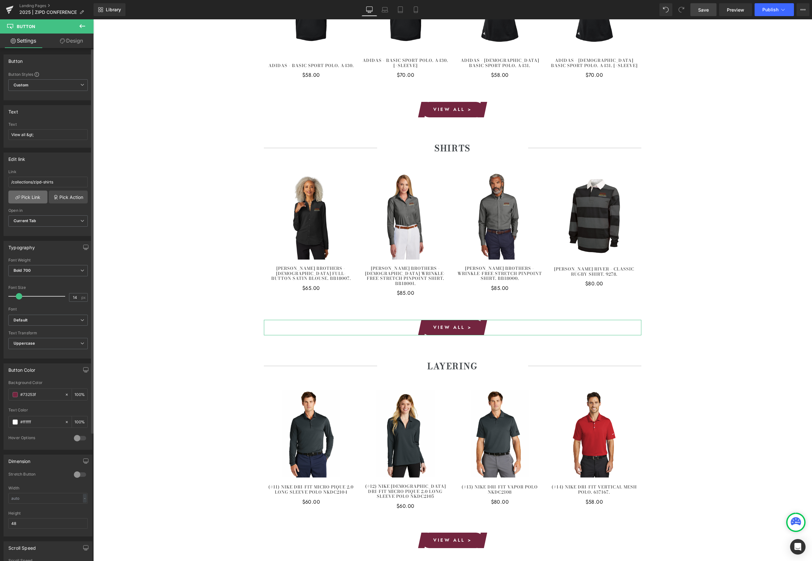
click at [26, 202] on link "Pick Link" at bounding box center [27, 197] width 39 height 13
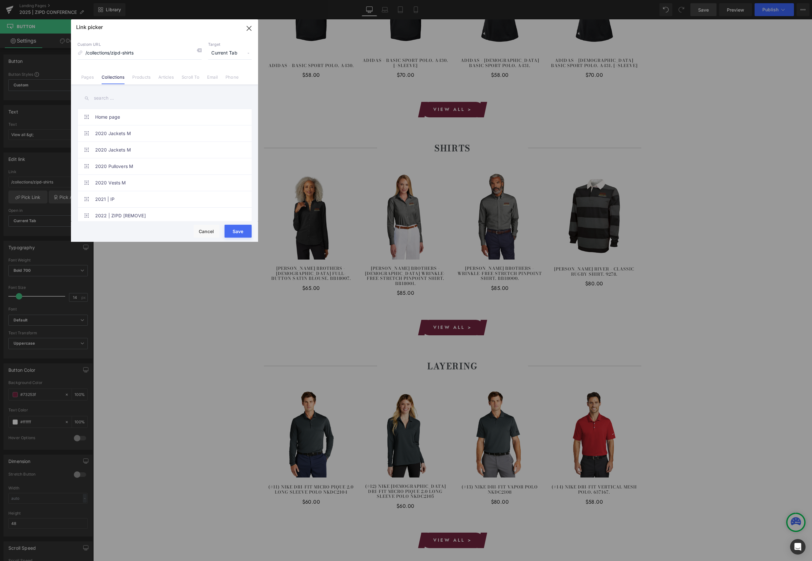
click at [122, 95] on input "text" at bounding box center [164, 98] width 174 height 15
type input "ZIPD"
click at [120, 179] on link "ZIPD | Shirts" at bounding box center [166, 179] width 142 height 16
click at [247, 232] on button "Save" at bounding box center [237, 231] width 27 height 13
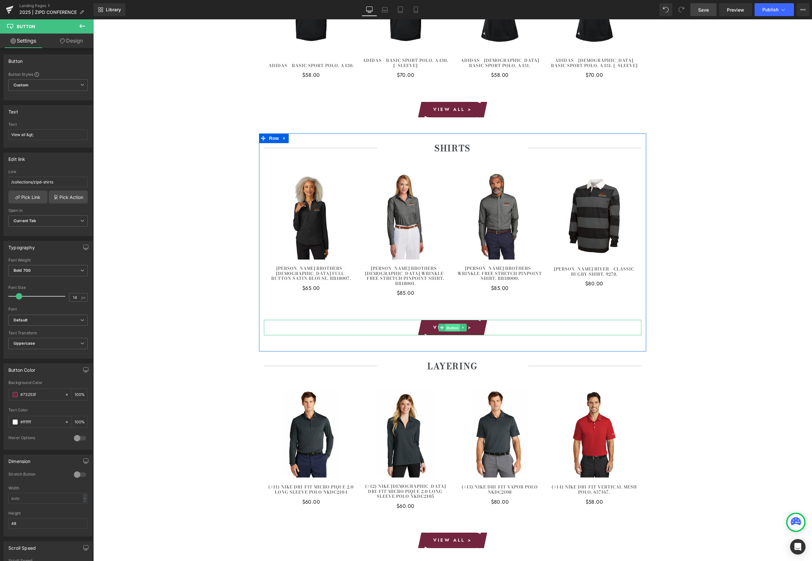
click at [454, 324] on span "Button" at bounding box center [452, 328] width 15 height 8
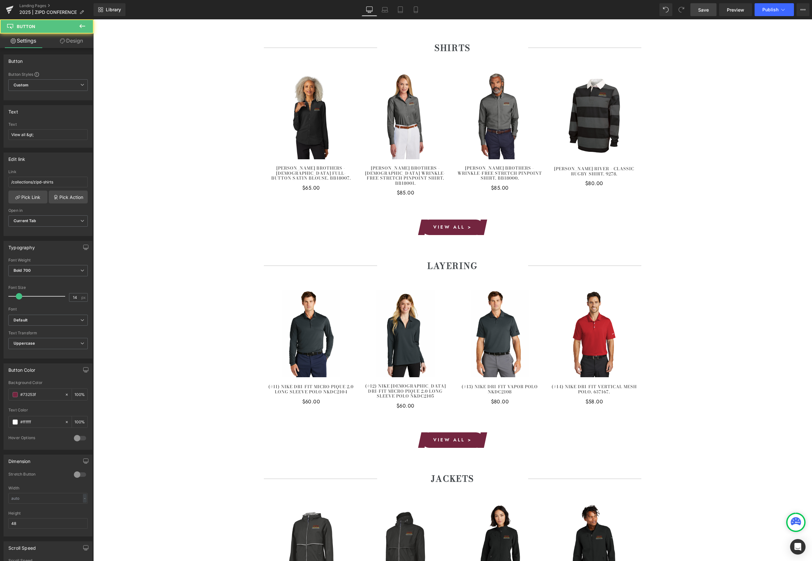
scroll to position [405, 0]
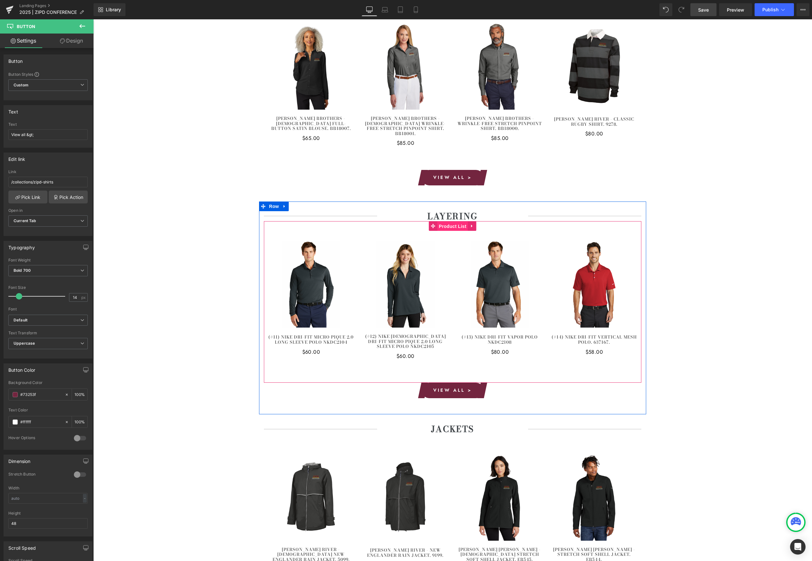
click at [454, 222] on span "Product List" at bounding box center [452, 227] width 31 height 10
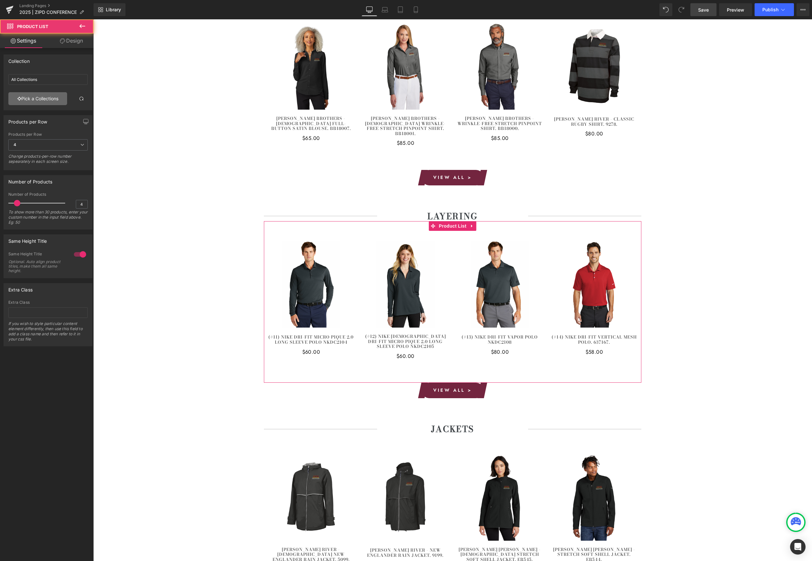
click at [32, 98] on link "Pick a Collections" at bounding box center [37, 98] width 59 height 13
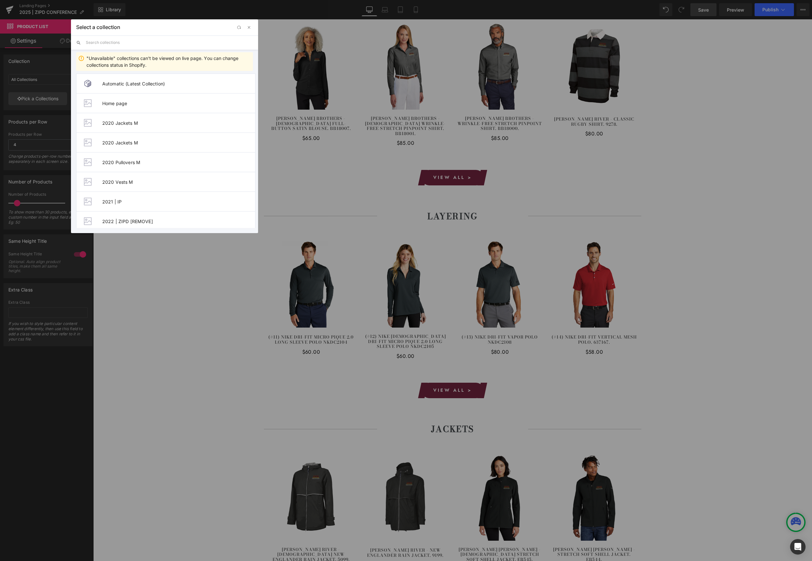
click at [112, 45] on input "text" at bounding box center [169, 42] width 167 height 14
type input "ZIPD"
click at [132, 201] on span "ZIPD | Layering" at bounding box center [178, 201] width 153 height 5
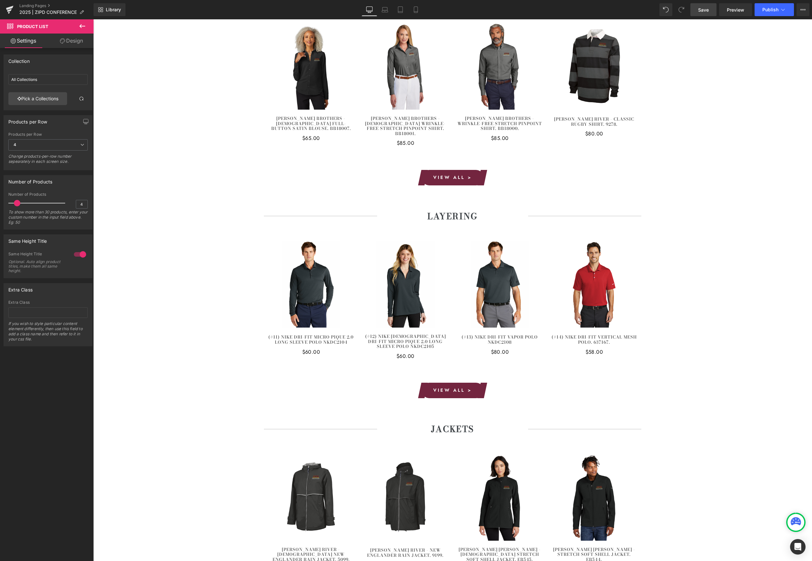
type input "ZIPD | Layering"
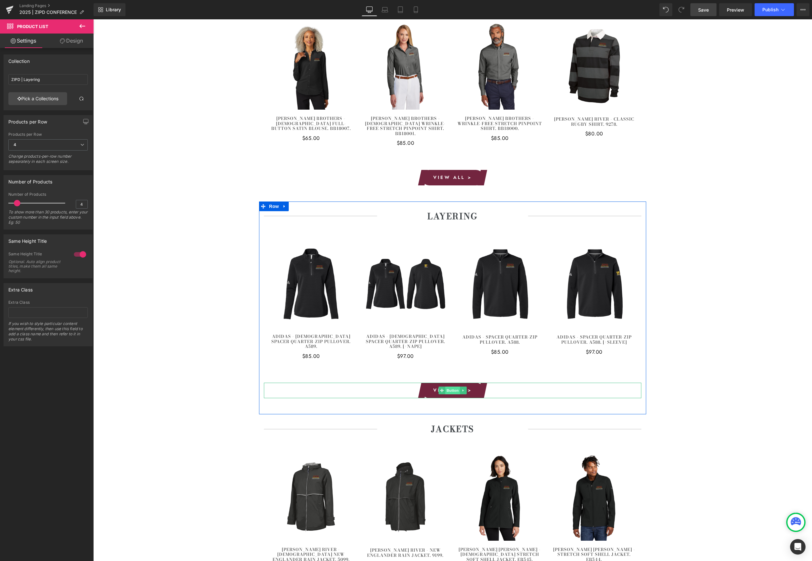
click at [450, 387] on span "Button" at bounding box center [452, 391] width 15 height 8
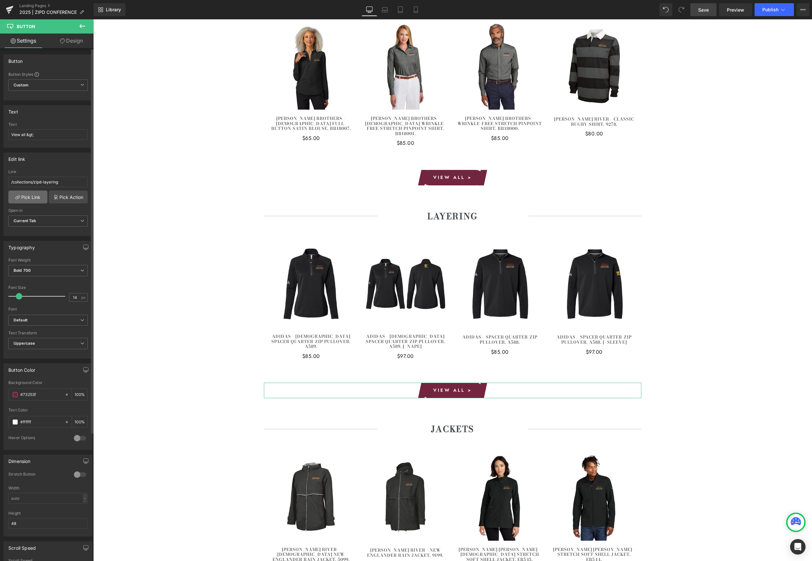
click at [34, 194] on link "Pick Link" at bounding box center [27, 197] width 39 height 13
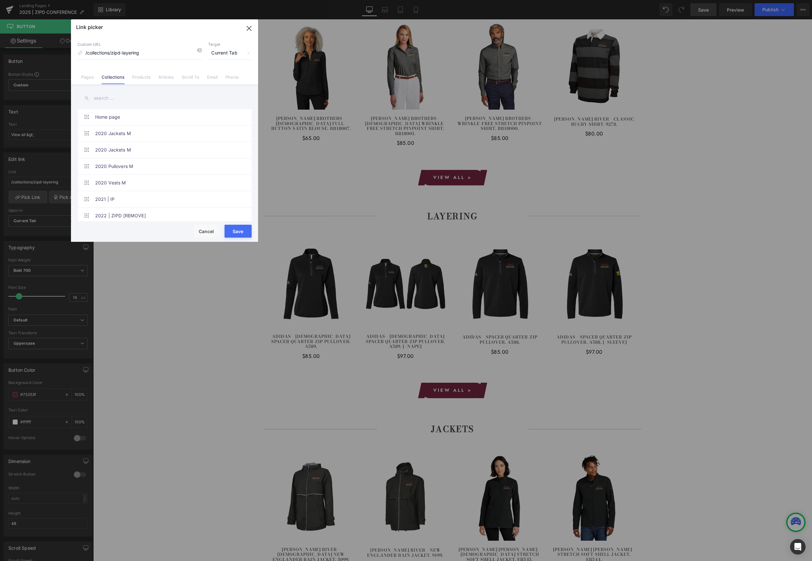
click at [120, 102] on input "text" at bounding box center [164, 98] width 174 height 15
type input "ZIPD"
click at [130, 184] on link "ZIPD | Layering" at bounding box center [166, 183] width 142 height 16
click at [238, 229] on button "Save" at bounding box center [237, 231] width 27 height 13
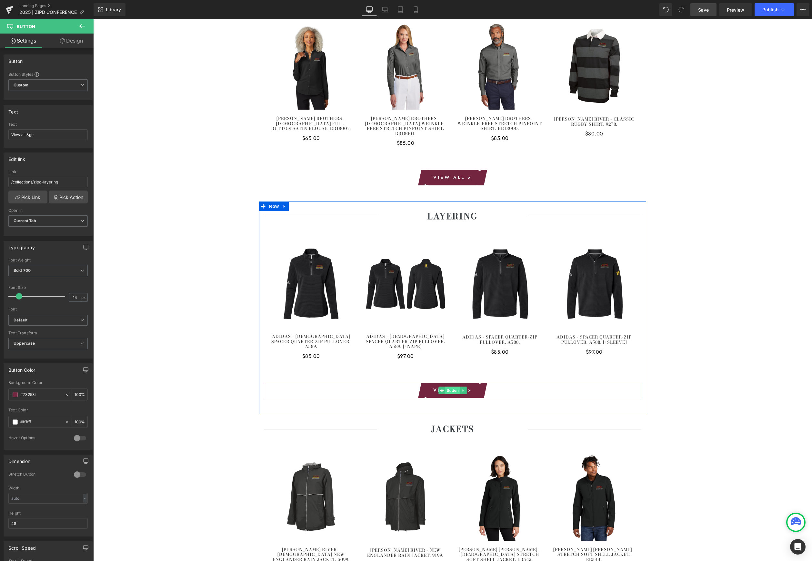
click at [453, 387] on span "Button" at bounding box center [452, 391] width 15 height 8
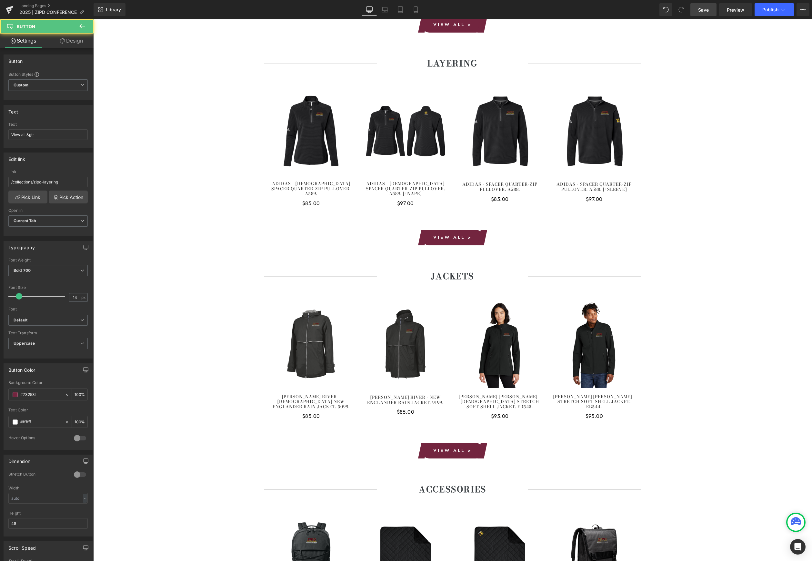
scroll to position [566, 0]
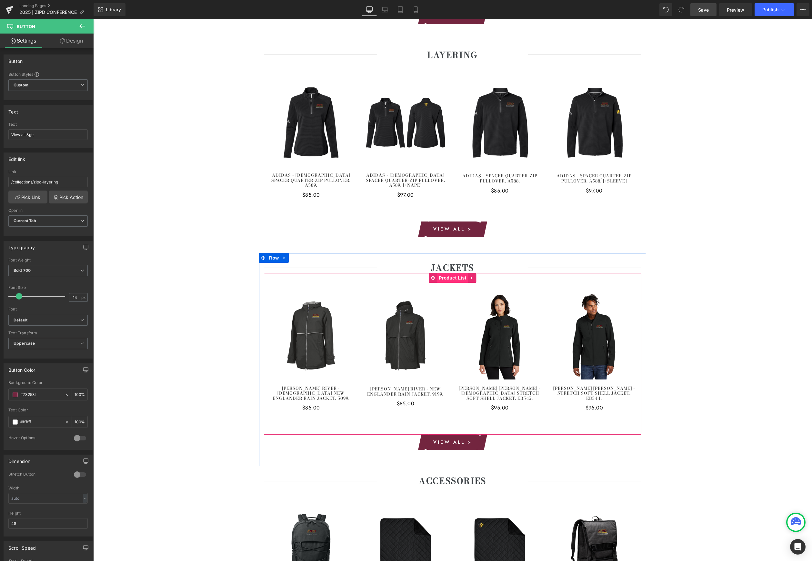
click at [454, 273] on span "Product List" at bounding box center [452, 278] width 31 height 10
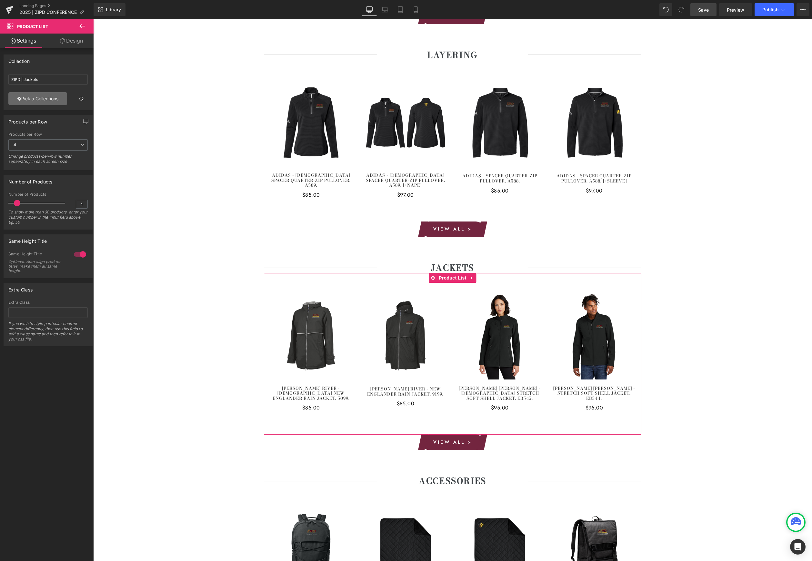
click at [39, 102] on link "Pick a Collections" at bounding box center [37, 98] width 59 height 13
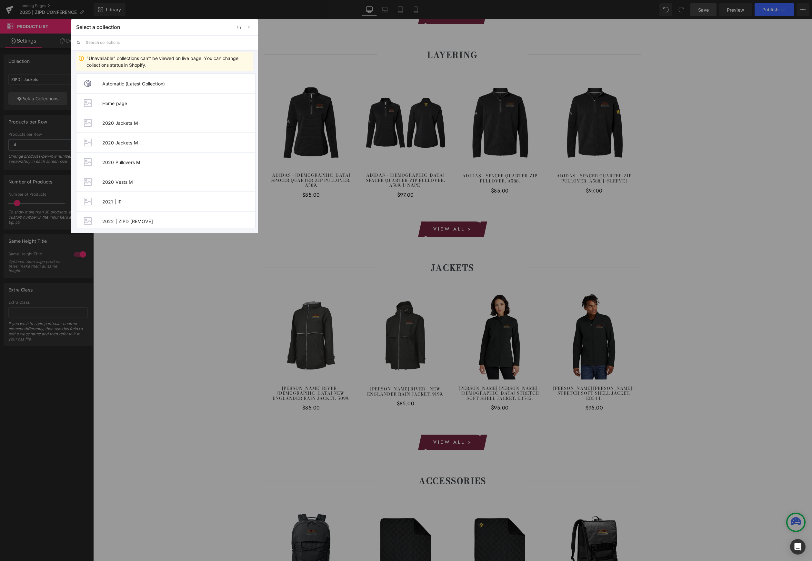
click at [129, 45] on input "text" at bounding box center [169, 42] width 167 height 14
type input "ZIPD"
click at [135, 185] on span "ZIPD | Jackets" at bounding box center [178, 181] width 153 height 5
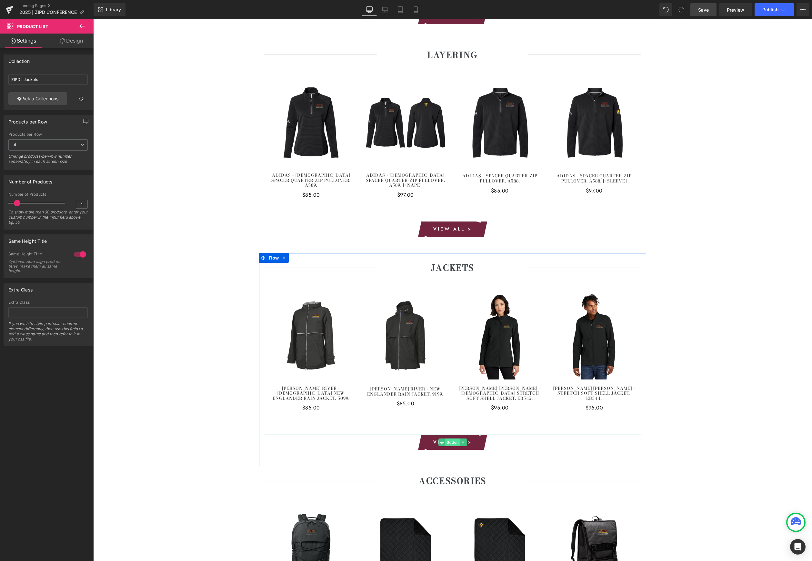
click at [447, 439] on span "Button" at bounding box center [452, 443] width 15 height 8
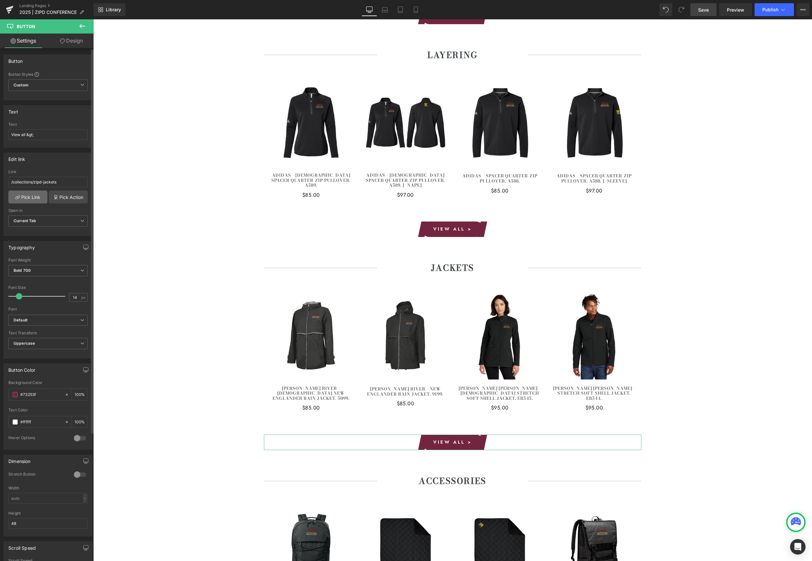
click at [35, 199] on link "Pick Link" at bounding box center [27, 197] width 39 height 13
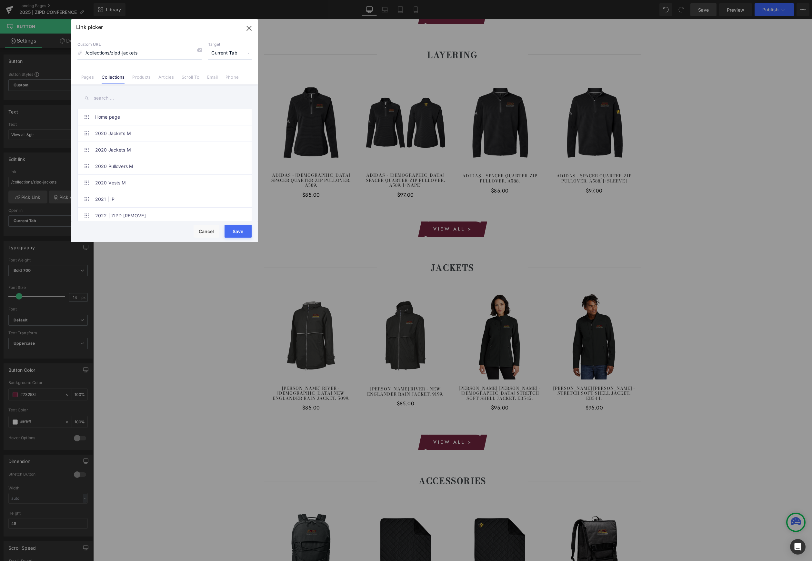
click at [123, 96] on input "text" at bounding box center [164, 98] width 174 height 15
type input "ZIPD"
click at [130, 160] on link "ZIPD | Jackets" at bounding box center [166, 161] width 142 height 16
click at [242, 230] on button "Save" at bounding box center [237, 231] width 27 height 13
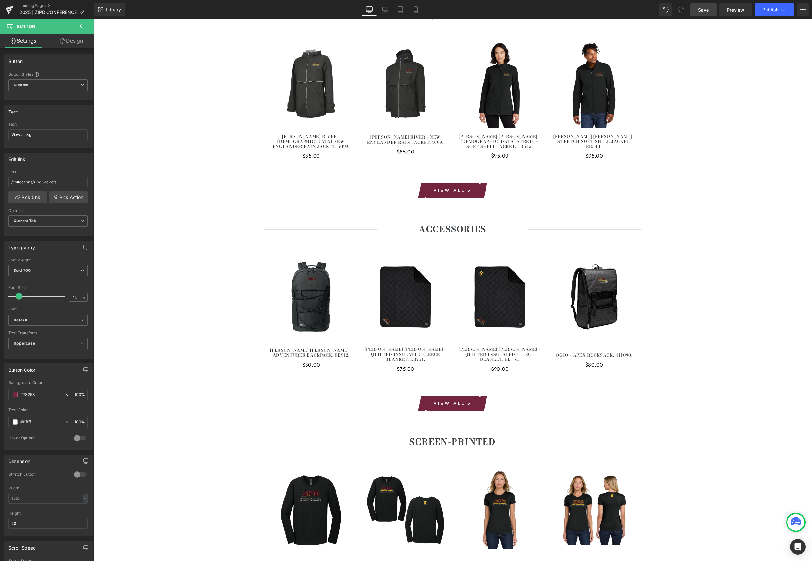
scroll to position [833, 0]
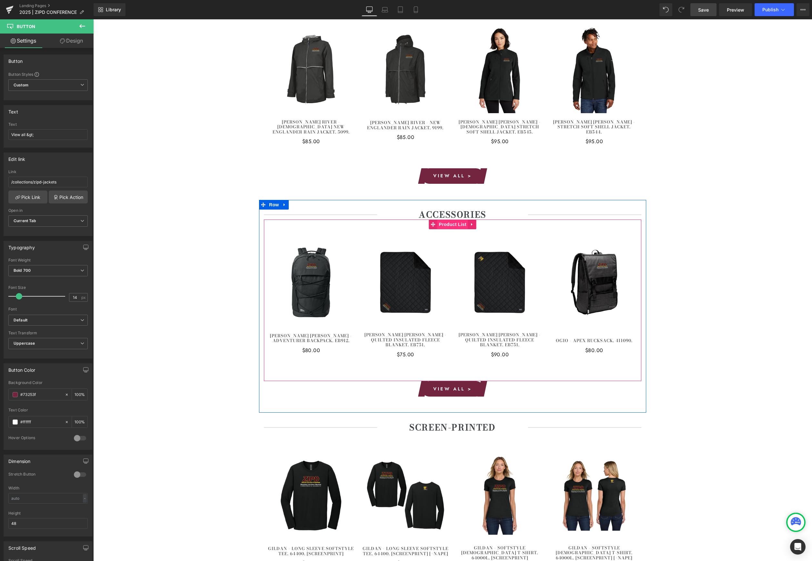
click at [448, 220] on span "Product List" at bounding box center [452, 225] width 31 height 10
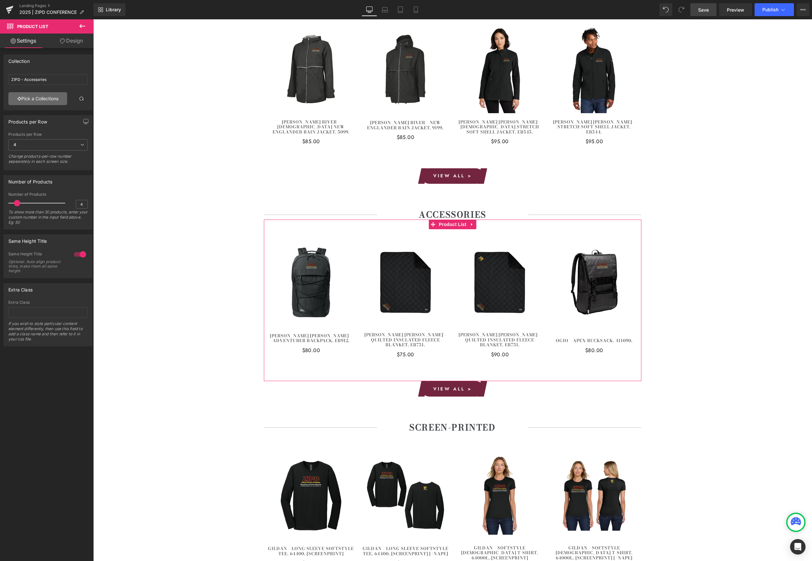
click at [40, 101] on link "Pick a Collections" at bounding box center [37, 98] width 59 height 13
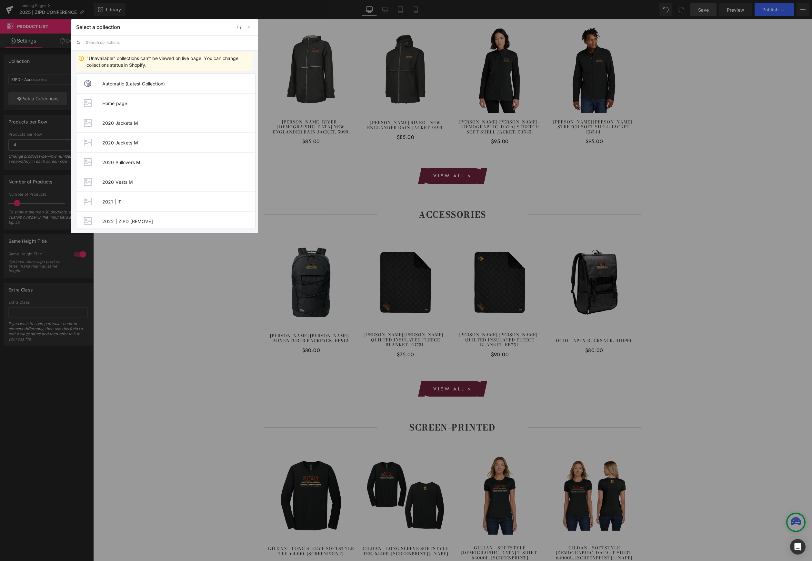
click at [102, 43] on input "text" at bounding box center [169, 42] width 167 height 14
type input "ZIPD"
click at [145, 162] on span "ZIPD | Accessories" at bounding box center [178, 162] width 153 height 5
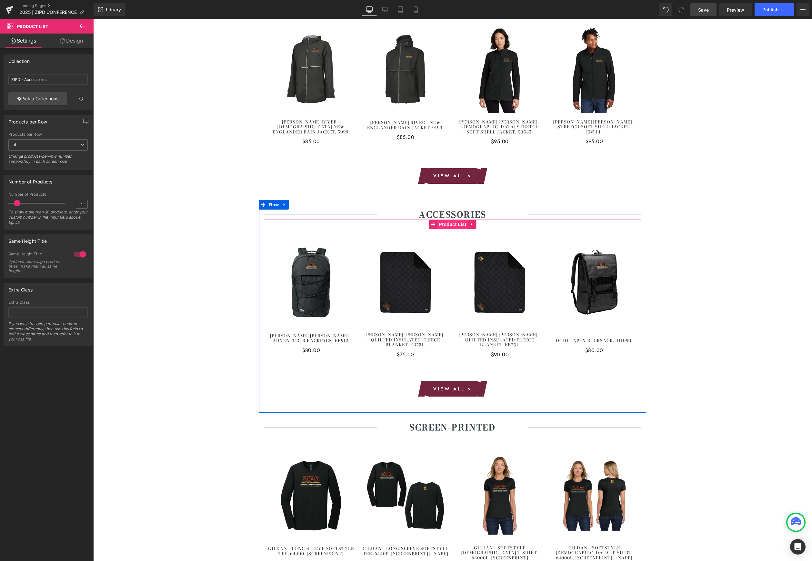
click at [448, 220] on span "Product List" at bounding box center [452, 225] width 31 height 10
click at [447, 385] on span "Button" at bounding box center [452, 389] width 15 height 8
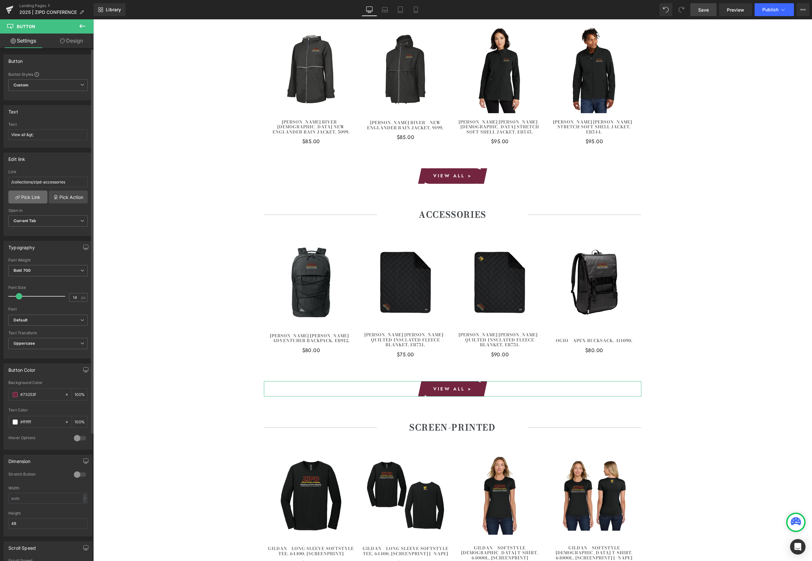
click at [16, 197] on icon at bounding box center [17, 197] width 5 height 5
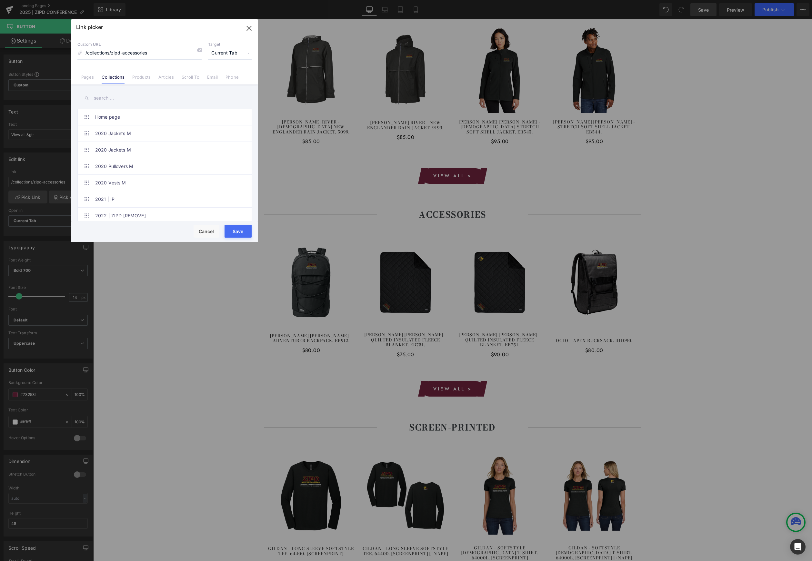
click at [146, 99] on input "text" at bounding box center [164, 98] width 174 height 15
type input "ZIPD"
click at [157, 184] on link "ZIPD | Accessories" at bounding box center [166, 183] width 142 height 16
click at [236, 230] on button "Save" at bounding box center [237, 231] width 27 height 13
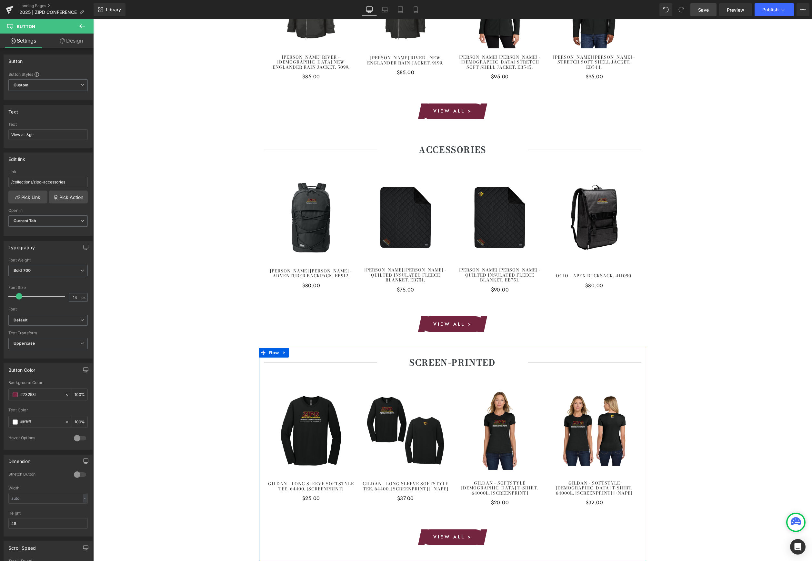
scroll to position [898, 0]
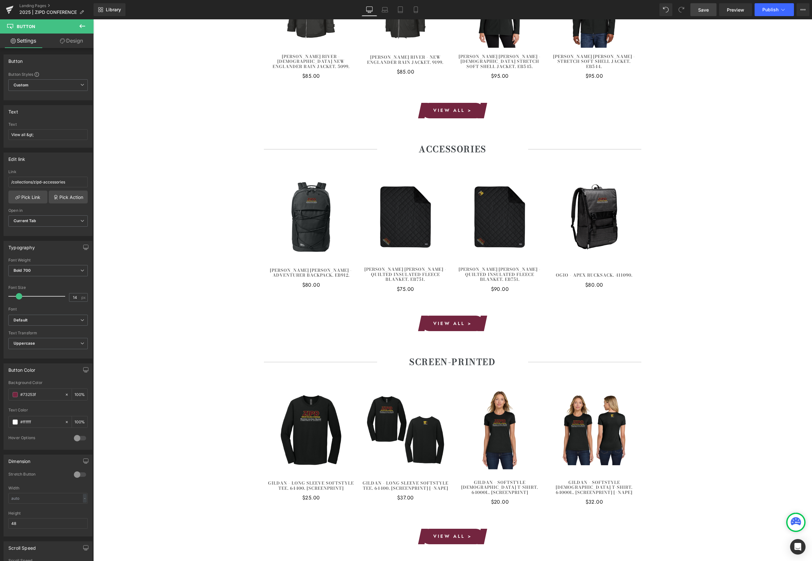
click at [712, 7] on link "Save" at bounding box center [703, 9] width 26 height 13
click at [775, 9] on span "Publish" at bounding box center [770, 9] width 16 height 5
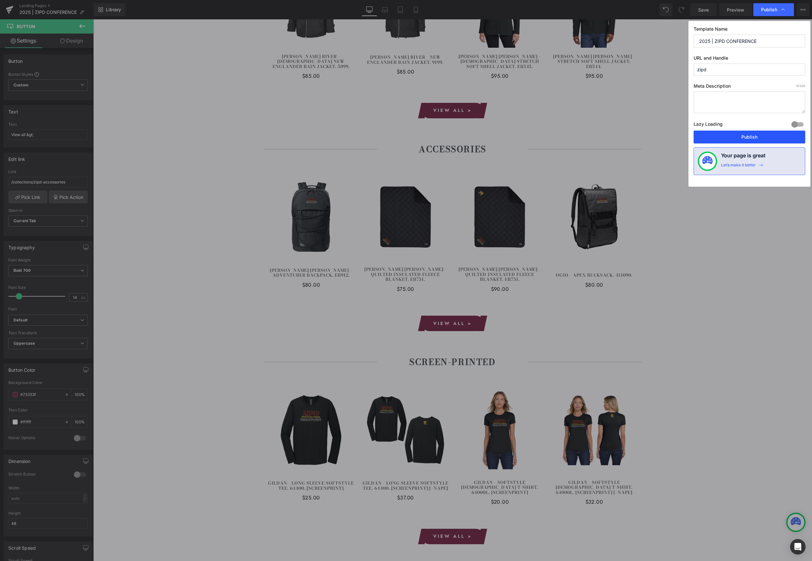
click at [738, 141] on button "Publish" at bounding box center [749, 137] width 112 height 13
